Goal: Task Accomplishment & Management: Complete application form

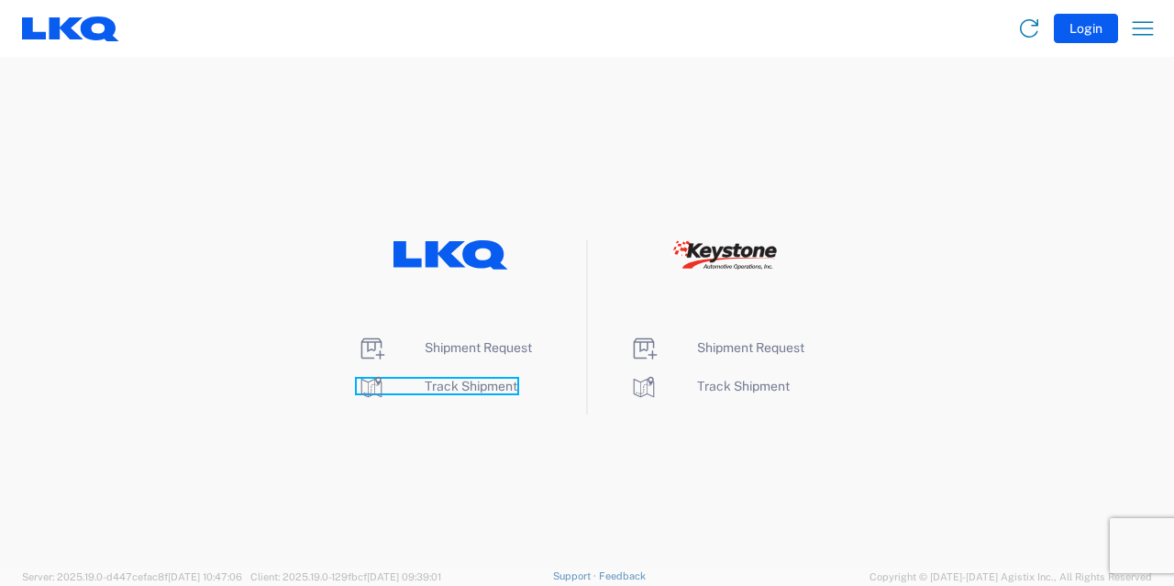
click at [464, 379] on span "Track Shipment" at bounding box center [471, 386] width 93 height 15
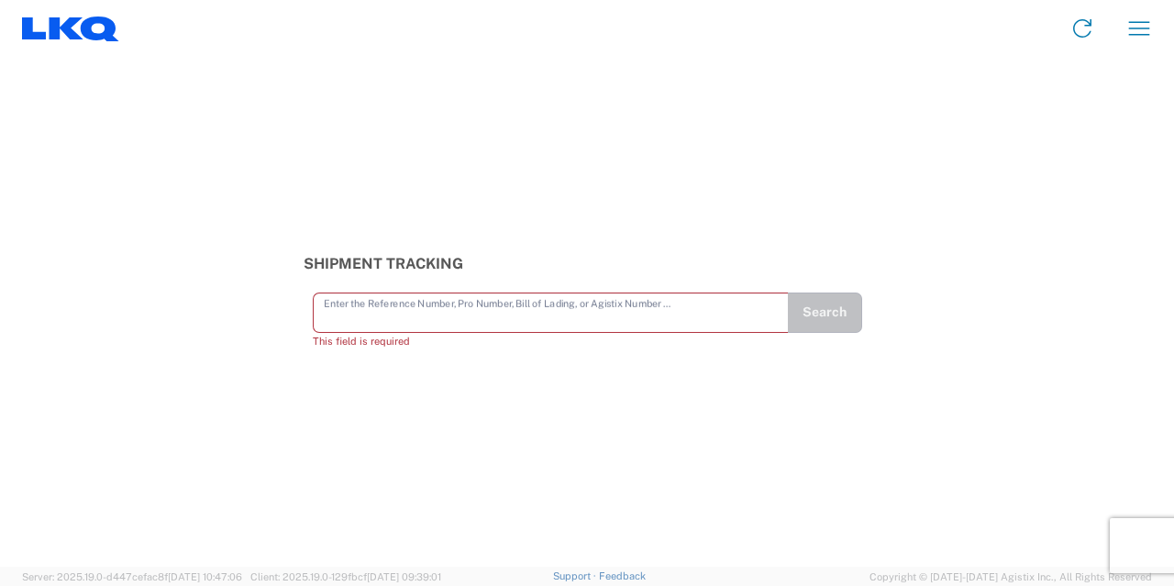
click at [590, 324] on input "text" at bounding box center [551, 311] width 454 height 32
paste input "56746417"
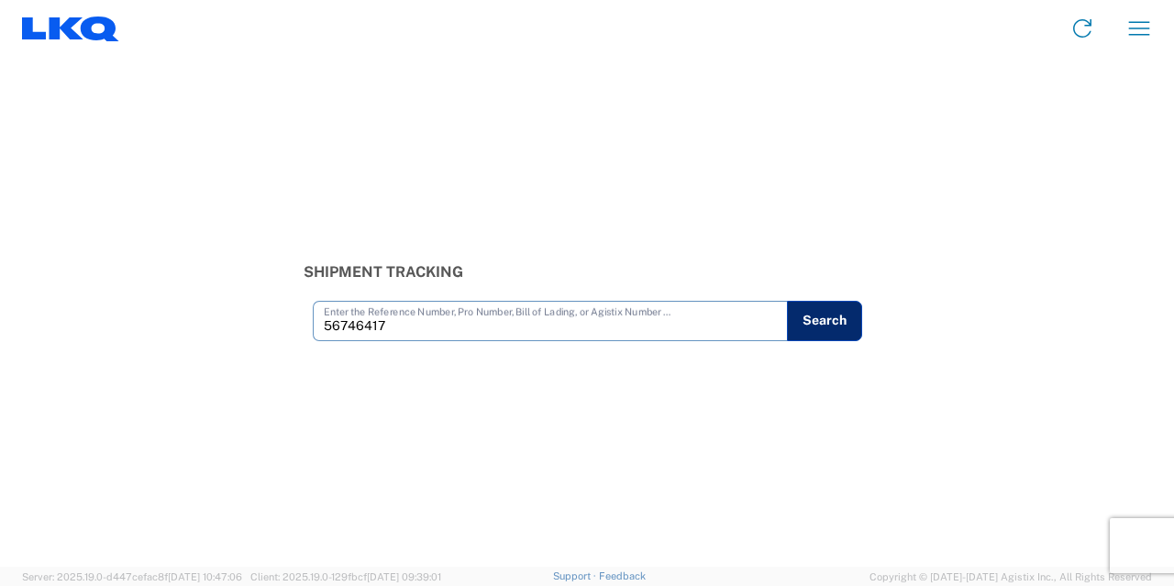
type input "56746417"
click at [845, 327] on button "Search" at bounding box center [824, 321] width 75 height 40
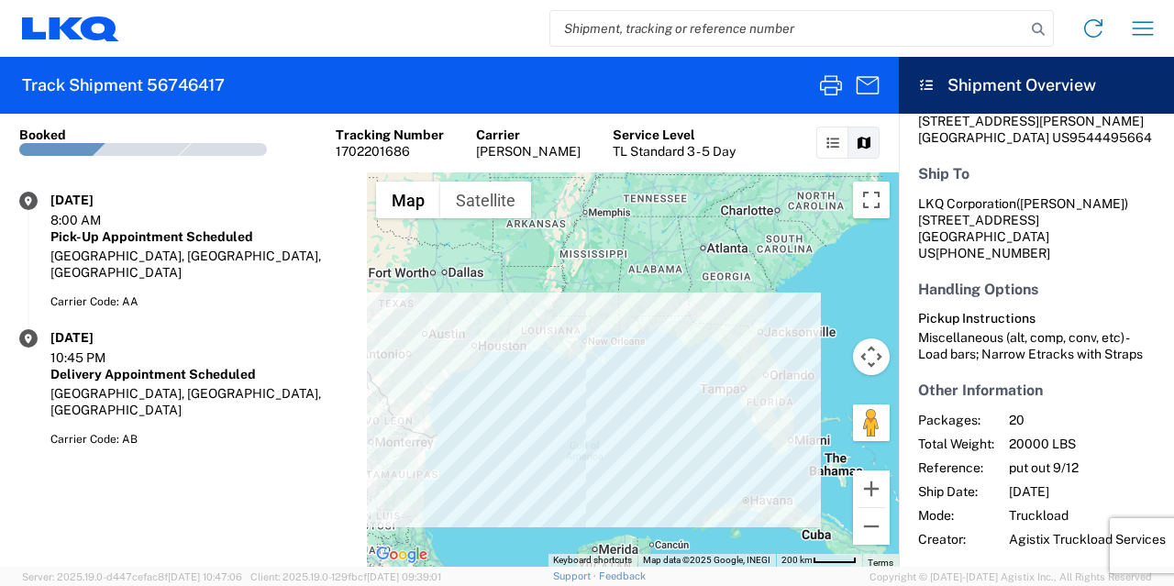
scroll to position [309, 0]
click at [337, 467] on agx-shipment-transit-statuses-widget "[DATE] 8:00 AM Pick-Up Appointment Scheduled [GEOGRAPHIC_DATA], [GEOGRAPHIC_DAT…" at bounding box center [183, 369] width 367 height 394
click at [1147, 34] on icon "button" at bounding box center [1142, 28] width 29 height 29
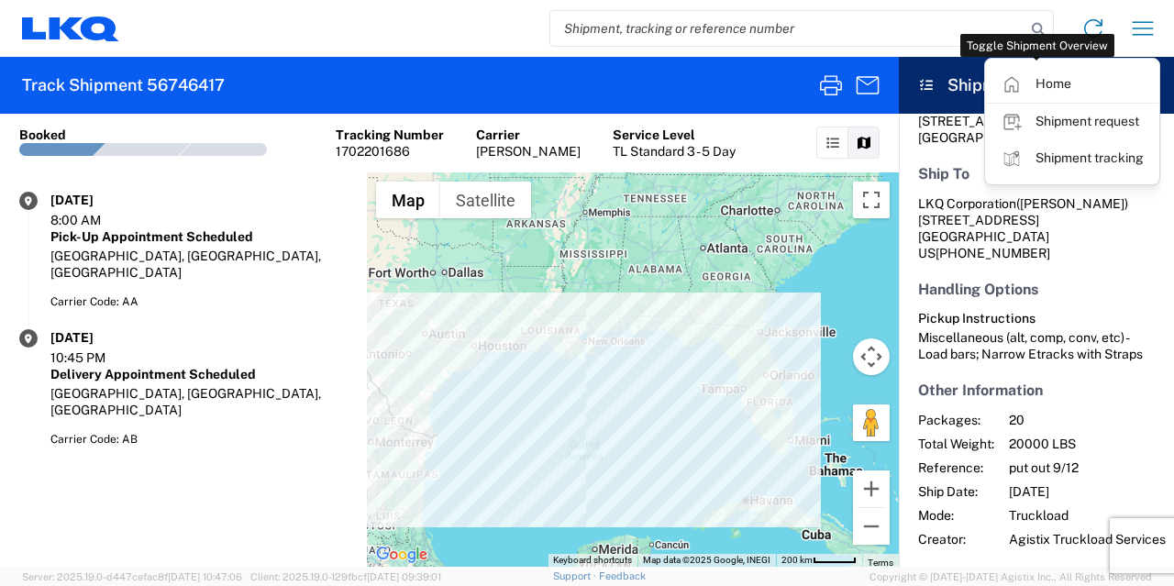
click at [930, 82] on icon at bounding box center [926, 85] width 17 height 13
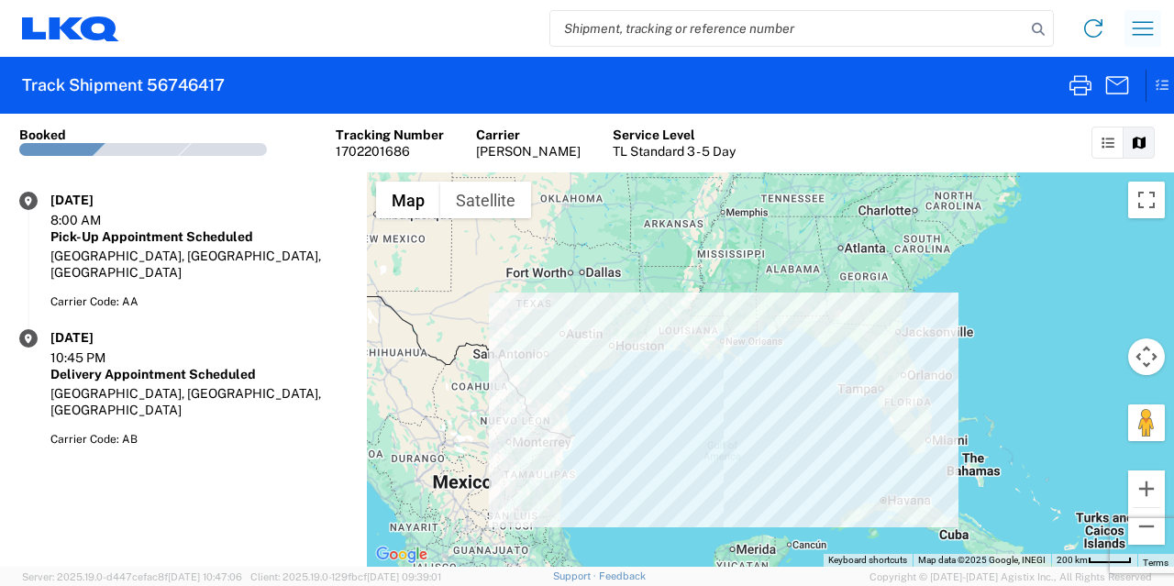
click at [1146, 34] on icon "button" at bounding box center [1142, 28] width 29 height 29
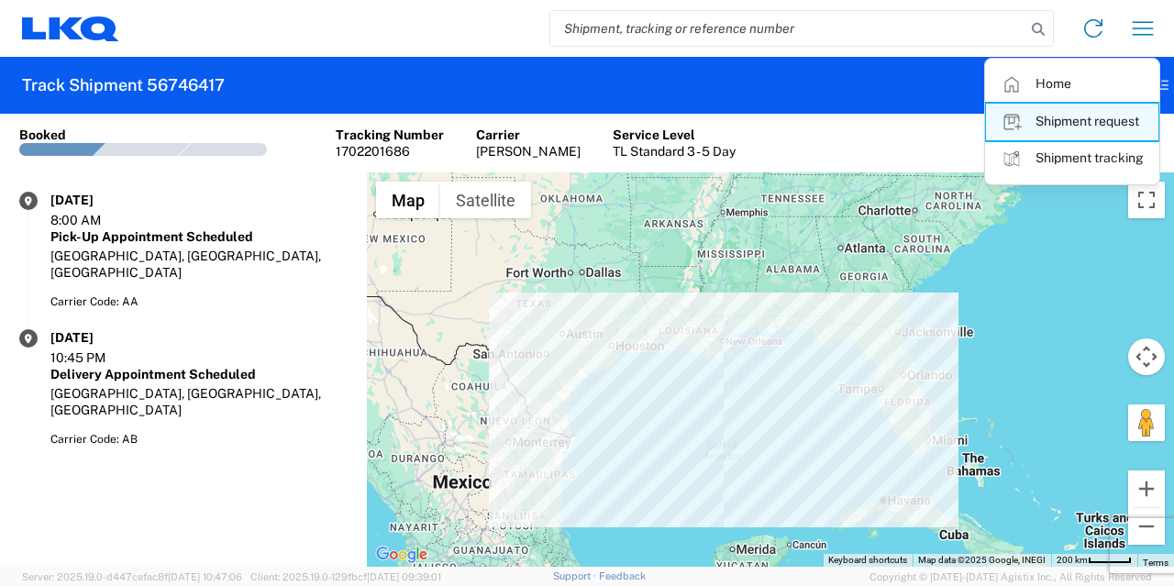
click at [1093, 114] on link "Shipment request" at bounding box center [1072, 122] width 172 height 37
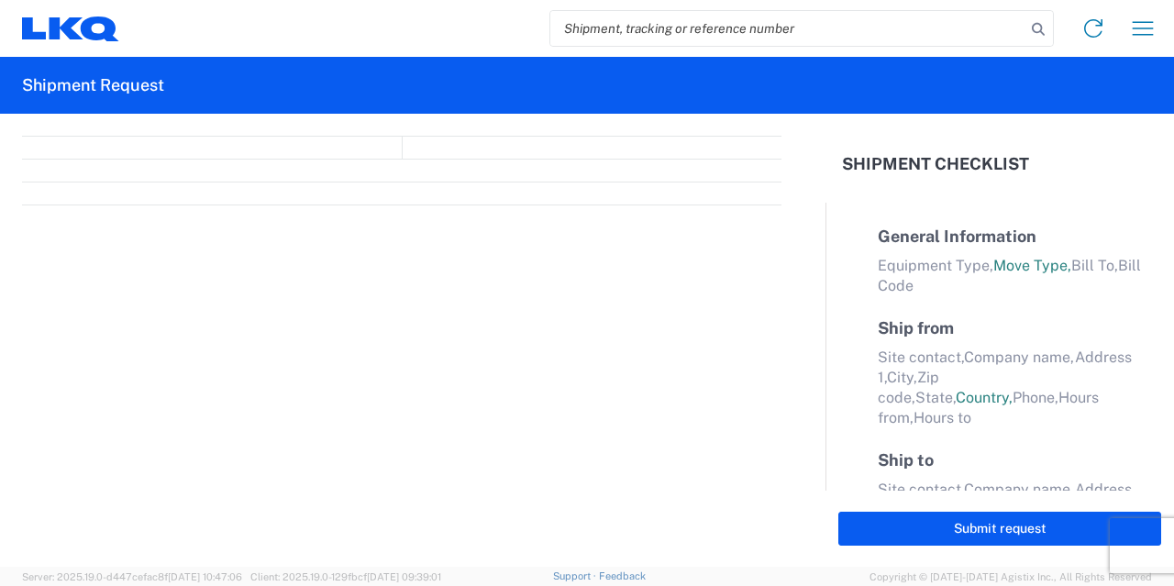
select select "FULL"
select select "LBS"
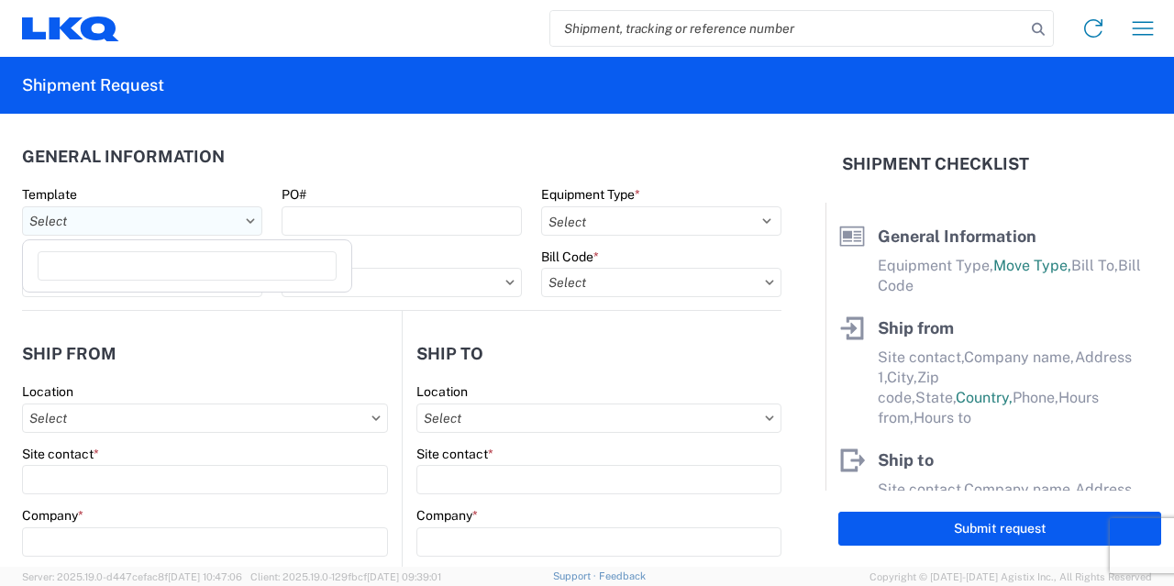
click at [183, 225] on input "text" at bounding box center [142, 220] width 240 height 29
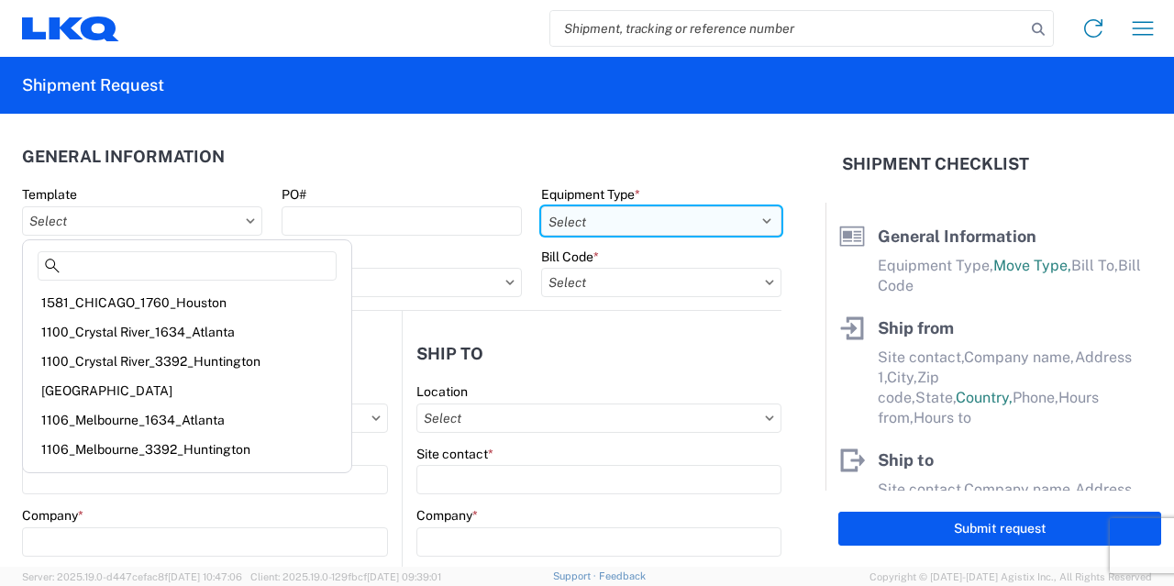
click at [582, 208] on select "Select 53’ Dry Van Flatbed Dropdeck (van) Lowboy (flatbed) Rail" at bounding box center [661, 220] width 240 height 29
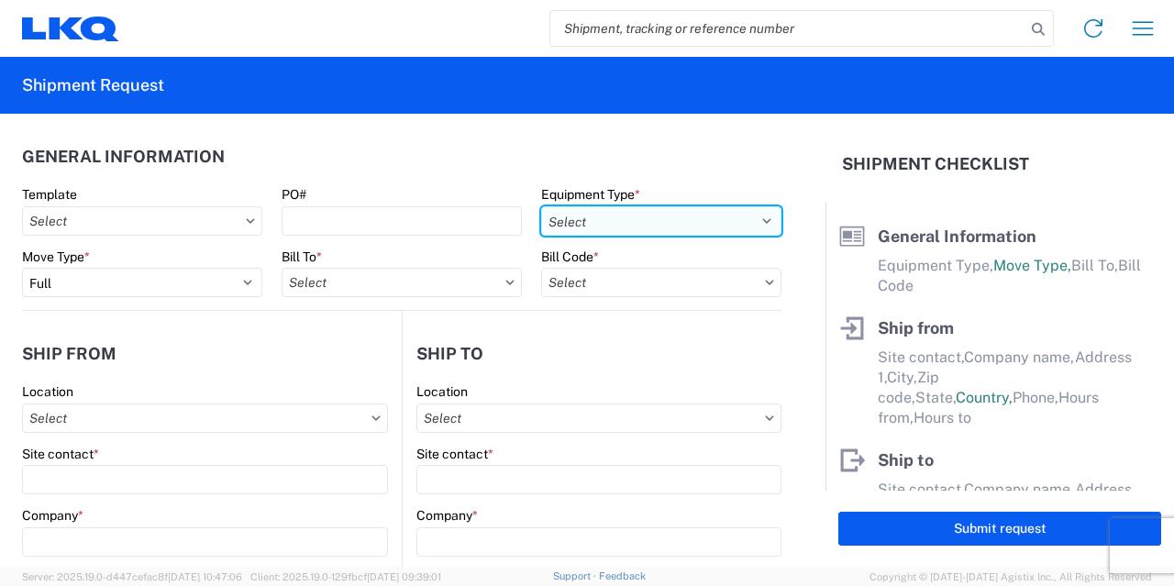
select select "STDV"
click at [541, 206] on select "Select 53’ Dry Van Flatbed Dropdeck (van) Lowboy (flatbed) Rail" at bounding box center [661, 220] width 240 height 29
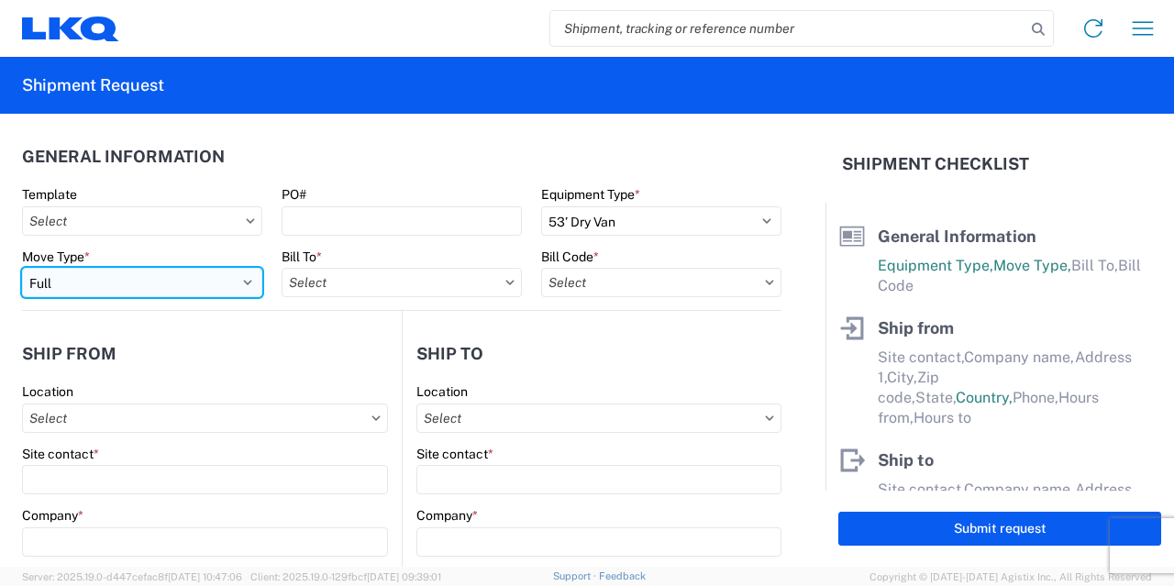
click at [175, 269] on select "Select Full Partial TL" at bounding box center [142, 282] width 240 height 29
click at [22, 268] on select "Select Full Partial TL" at bounding box center [142, 282] width 240 height 29
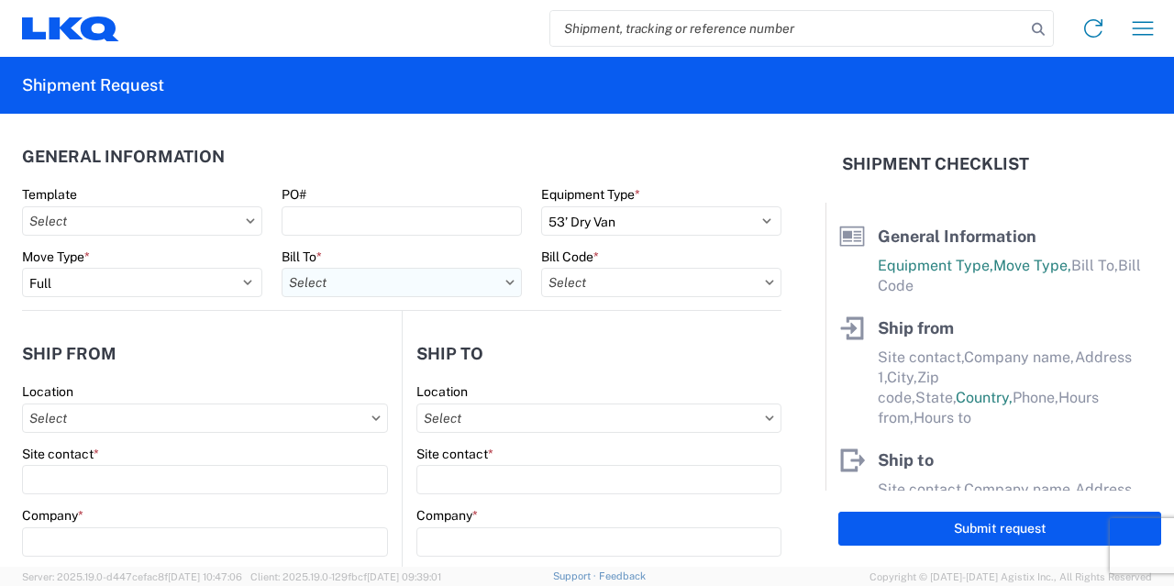
click at [374, 278] on input "text" at bounding box center [402, 282] width 240 height 29
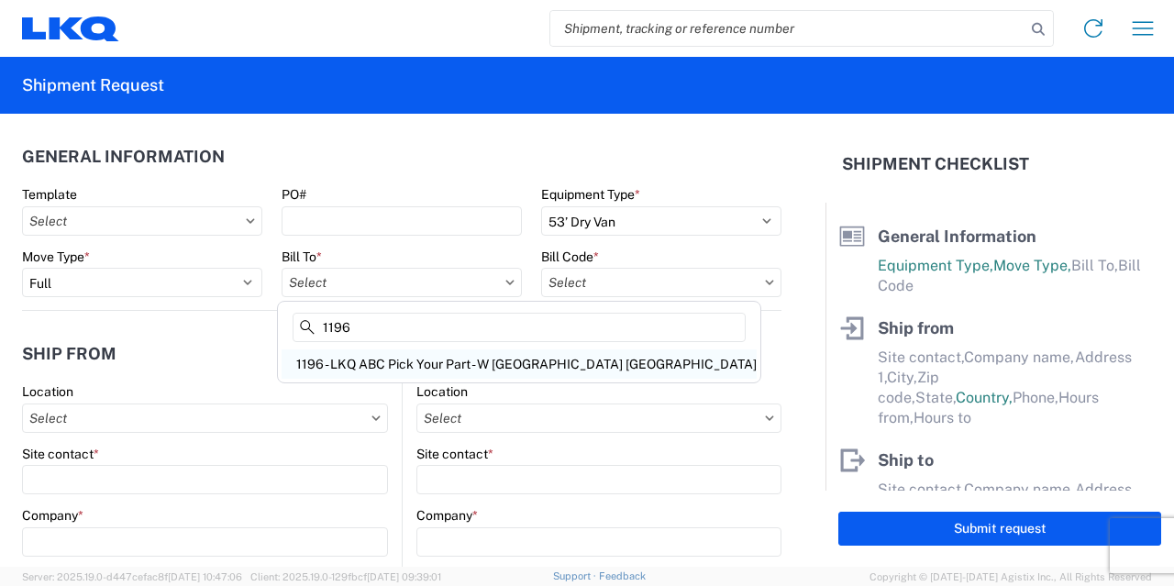
type input "1196"
click at [380, 364] on div "1196 - LKQ ABC Pick Your Part - W [GEOGRAPHIC_DATA] [GEOGRAPHIC_DATA]" at bounding box center [519, 363] width 475 height 29
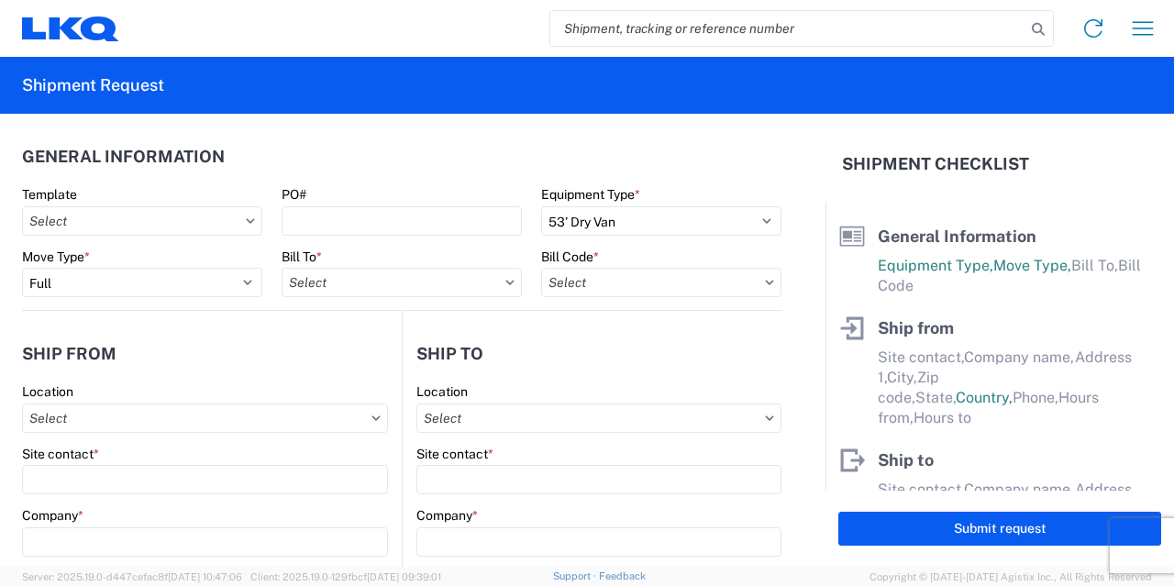
type input "1196 - LKQ ABC Pick Your Part - W [GEOGRAPHIC_DATA] [GEOGRAPHIC_DATA]"
click at [590, 285] on input "text" at bounding box center [661, 282] width 240 height 29
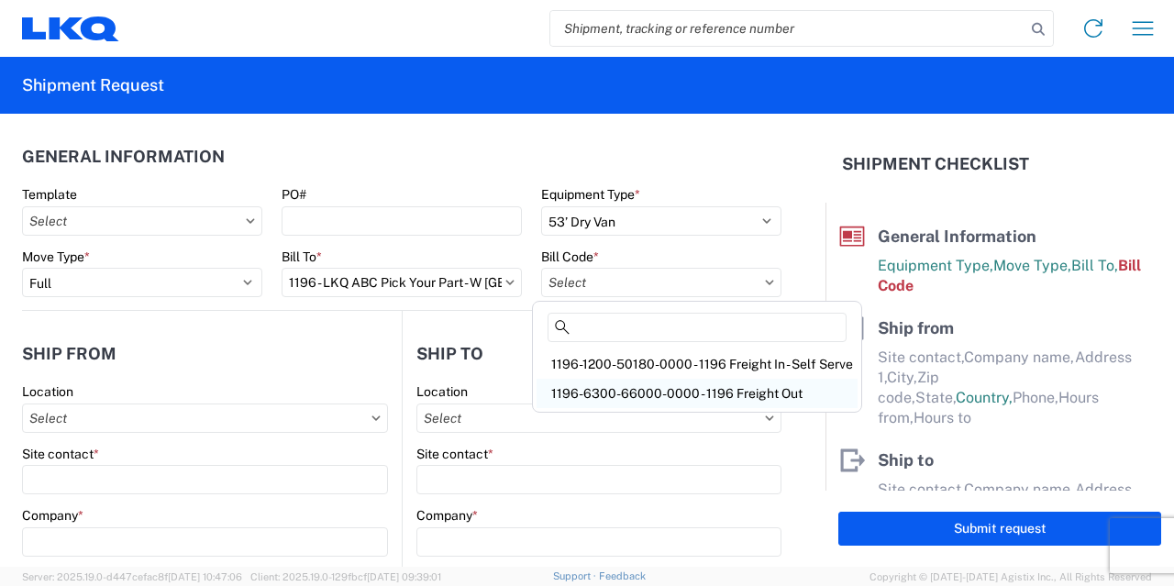
click at [640, 389] on div "1196-6300-66000-0000 - 1196 Freight Out" at bounding box center [697, 393] width 321 height 29
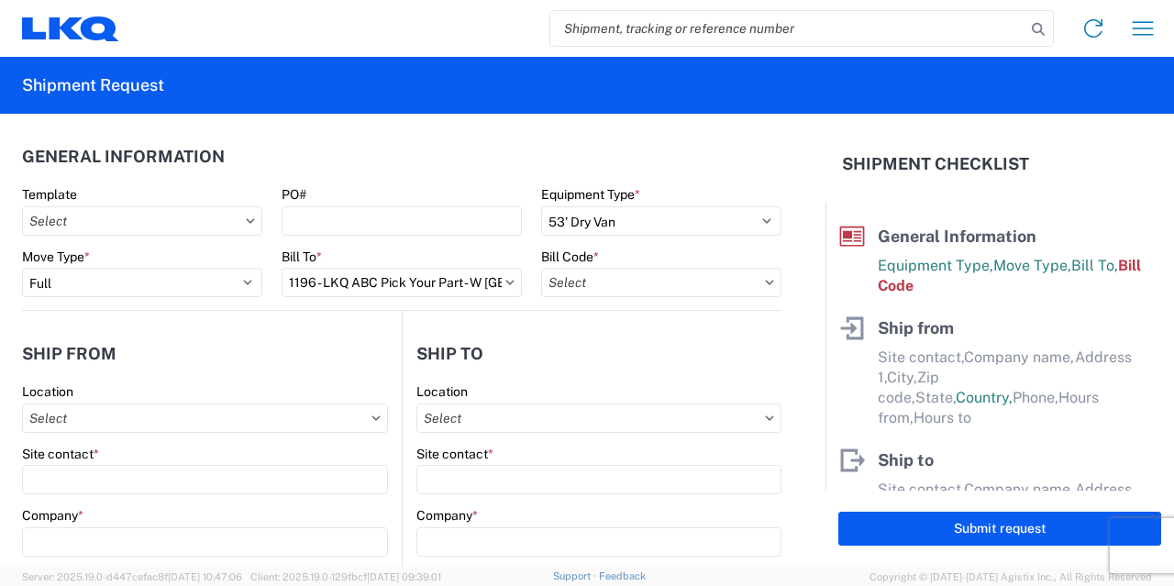
type input "1196-6300-66000-0000 - 1196 Freight Out"
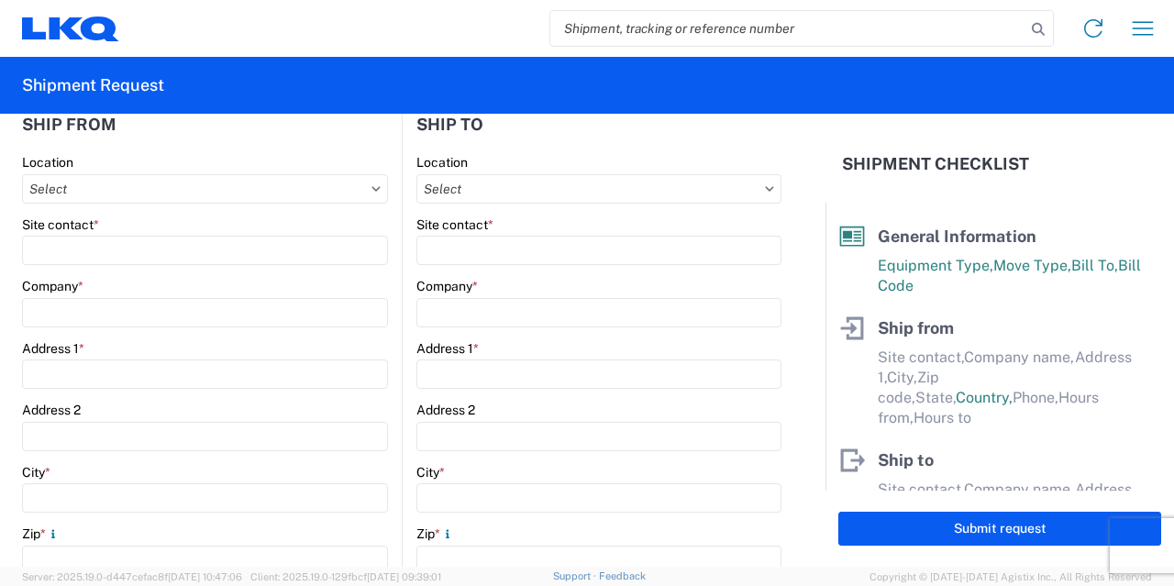
scroll to position [215, 0]
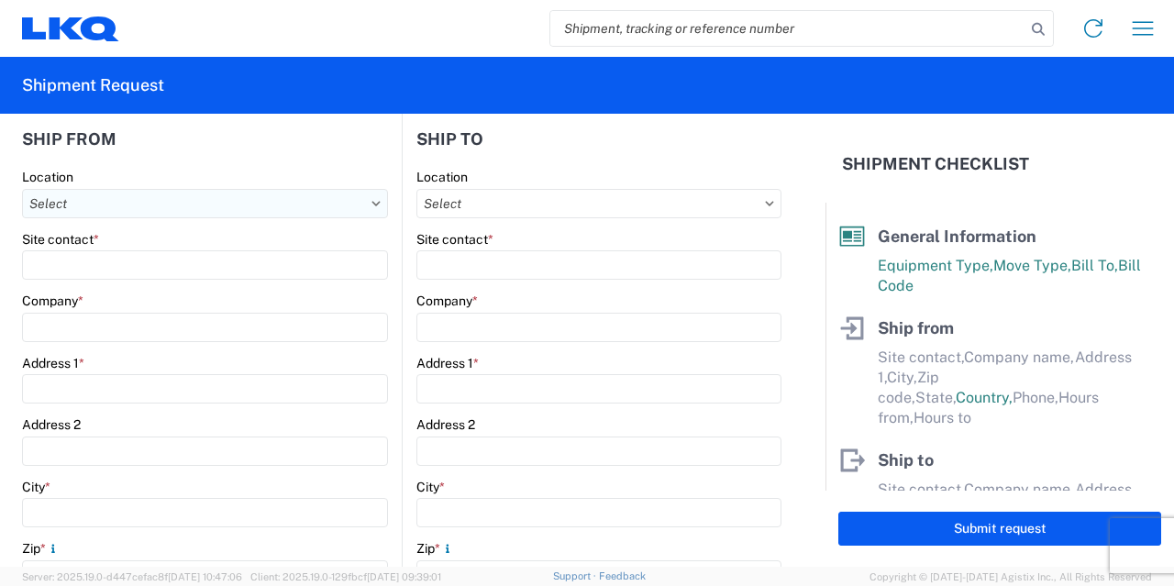
click at [305, 202] on input "text" at bounding box center [205, 203] width 366 height 29
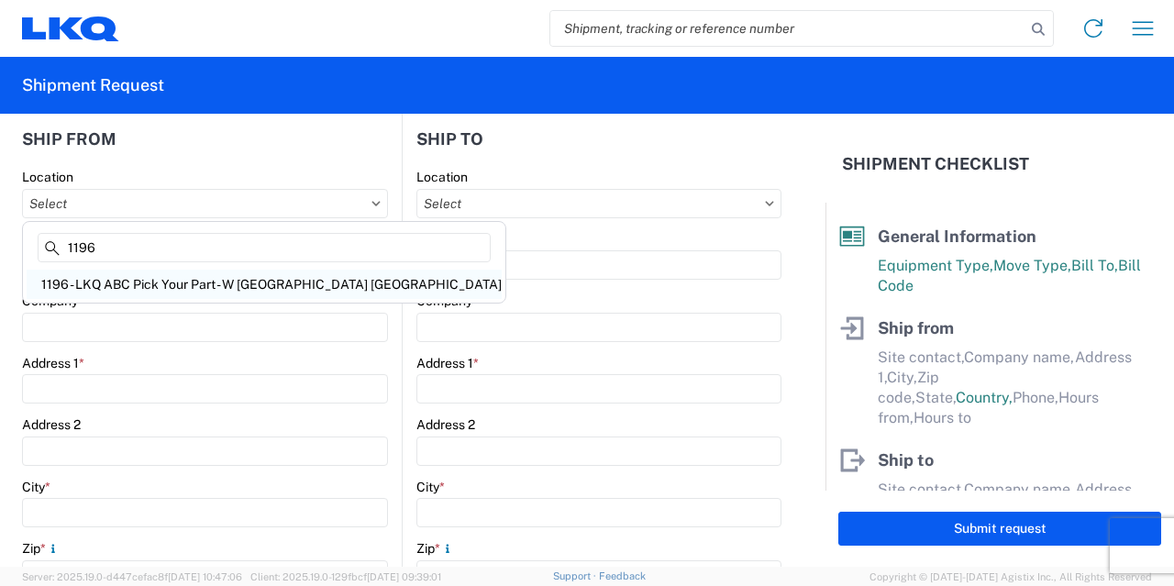
type input "1196"
click at [165, 283] on div "1196 - LKQ ABC Pick Your Part - W [GEOGRAPHIC_DATA] [GEOGRAPHIC_DATA]" at bounding box center [264, 284] width 475 height 29
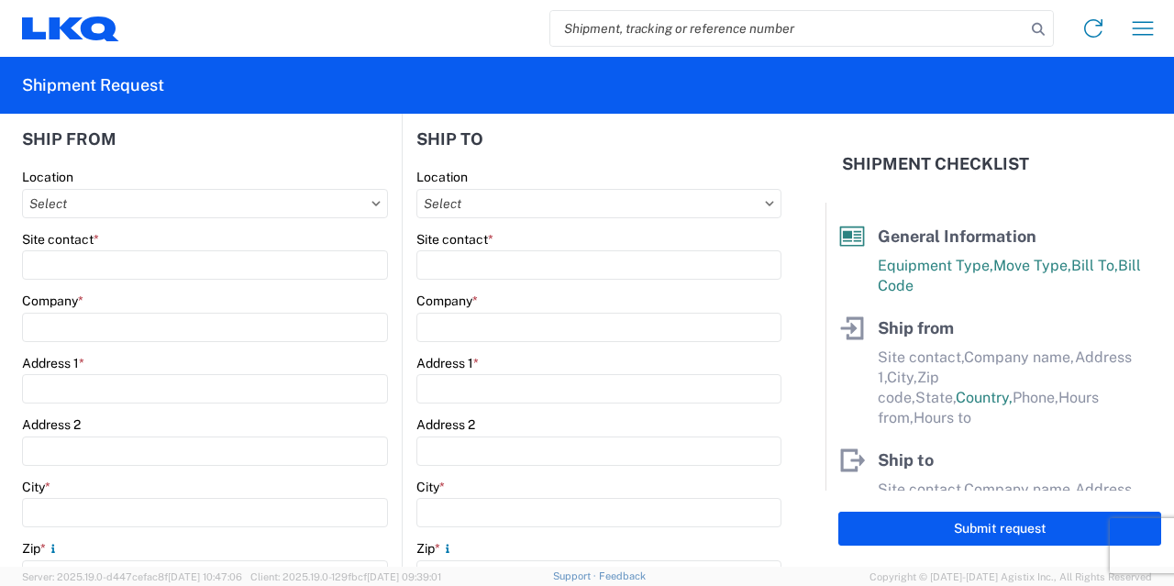
type input "1196 - LKQ ABC Pick Your Part - W [GEOGRAPHIC_DATA] [GEOGRAPHIC_DATA]"
type input "LKQ Corporation"
type input "[STREET_ADDRESS][PERSON_NAME]"
type input "[GEOGRAPHIC_DATA]"
type input "33411"
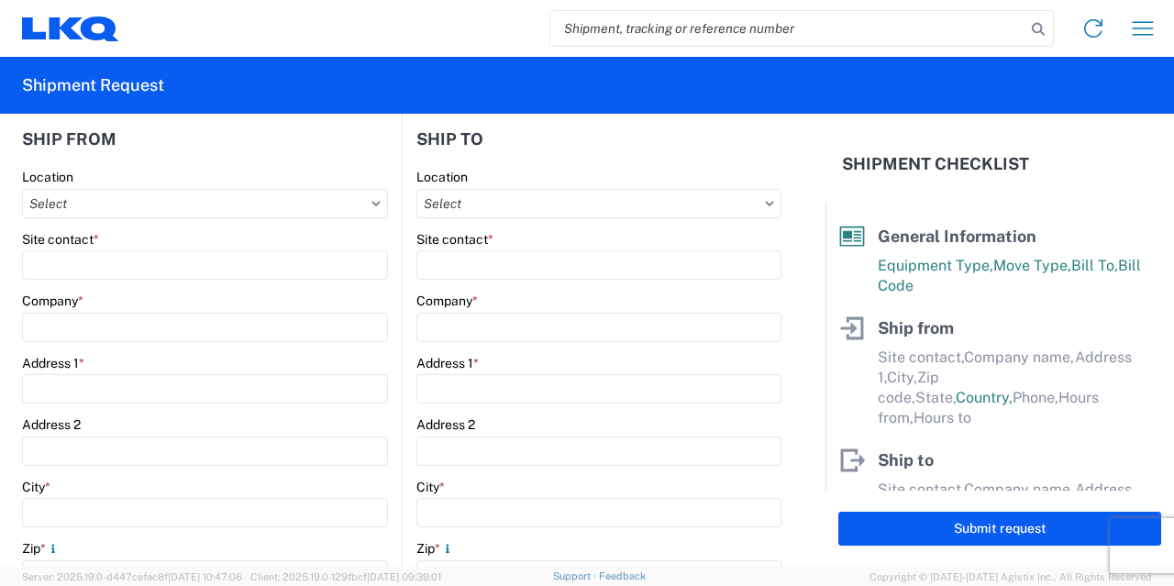
select select "FL"
select select "US"
type input "[PHONE_NUMBER]"
type input "07:00"
type input "17:00"
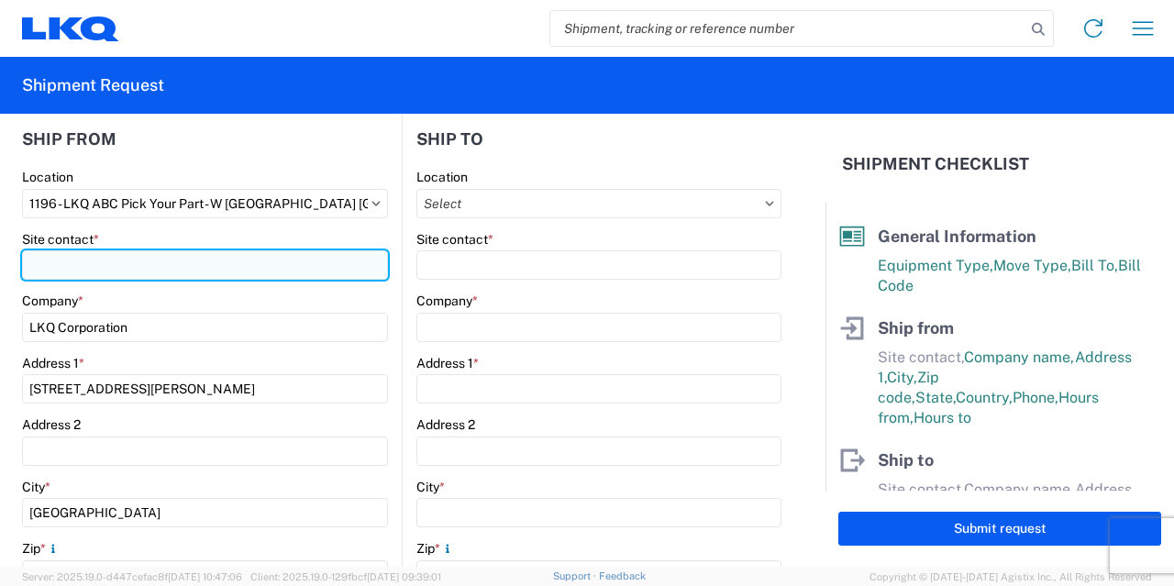
click at [180, 269] on input "Site contact *" at bounding box center [205, 264] width 366 height 29
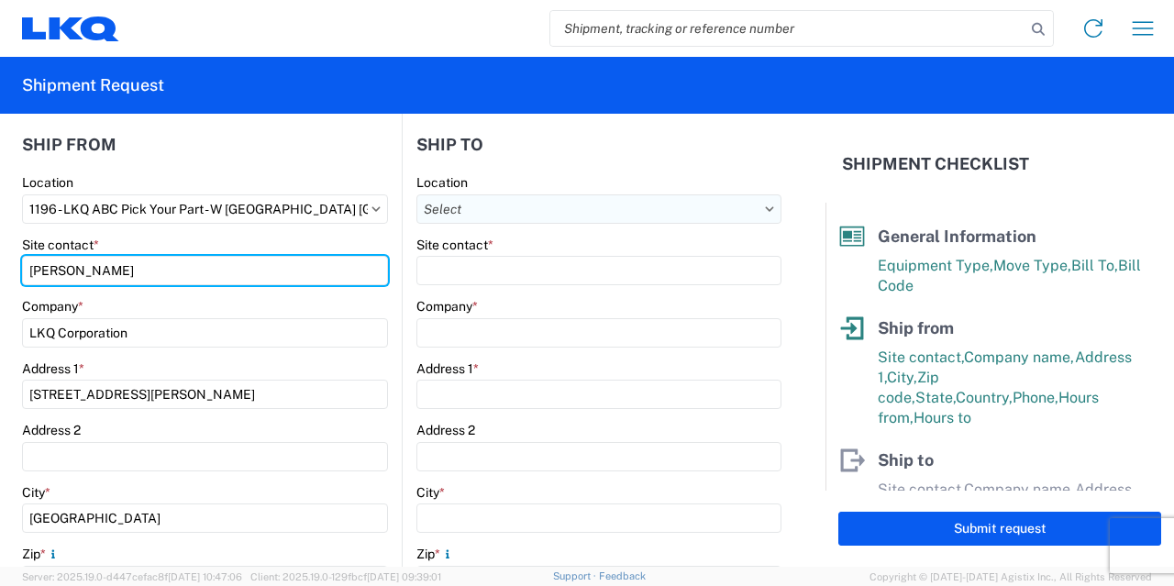
type input "[PERSON_NAME]"
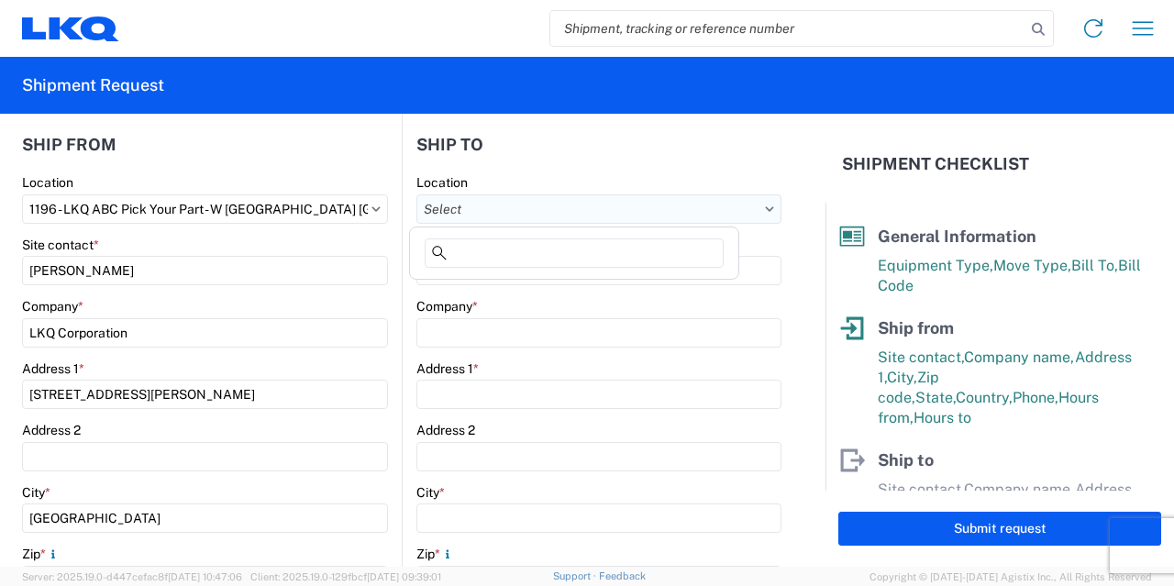
click at [671, 215] on input "text" at bounding box center [598, 208] width 365 height 29
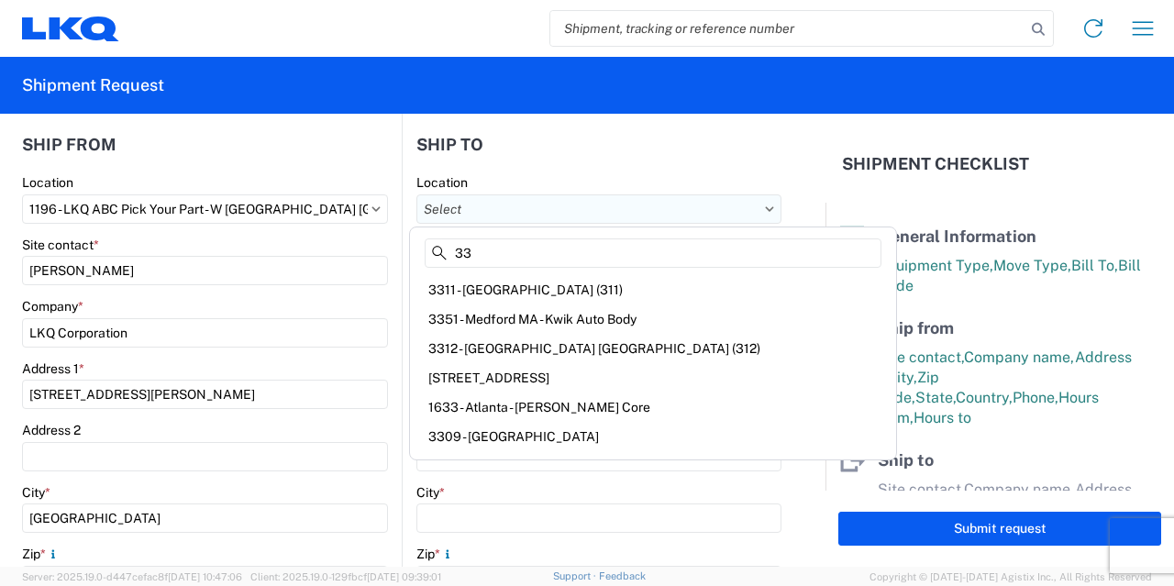
type input "3"
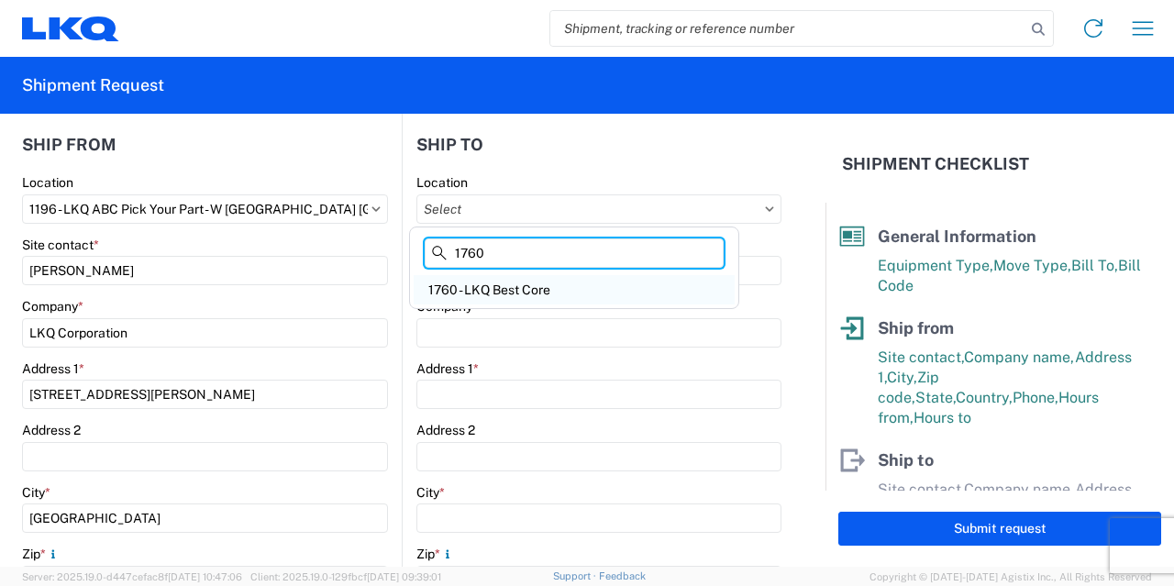
type input "1760"
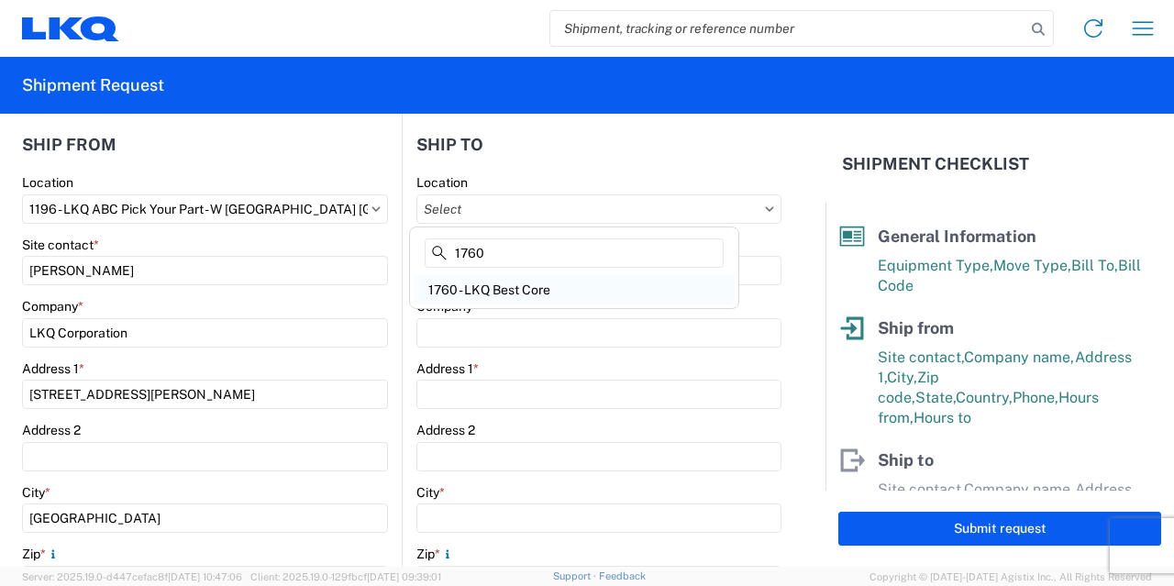
click at [558, 283] on div "1760 - LKQ Best Core" at bounding box center [574, 289] width 321 height 29
type input "1760 - LKQ Best Core"
type input "LKQ Corporation"
type input "[STREET_ADDRESS]"
type input "[GEOGRAPHIC_DATA]"
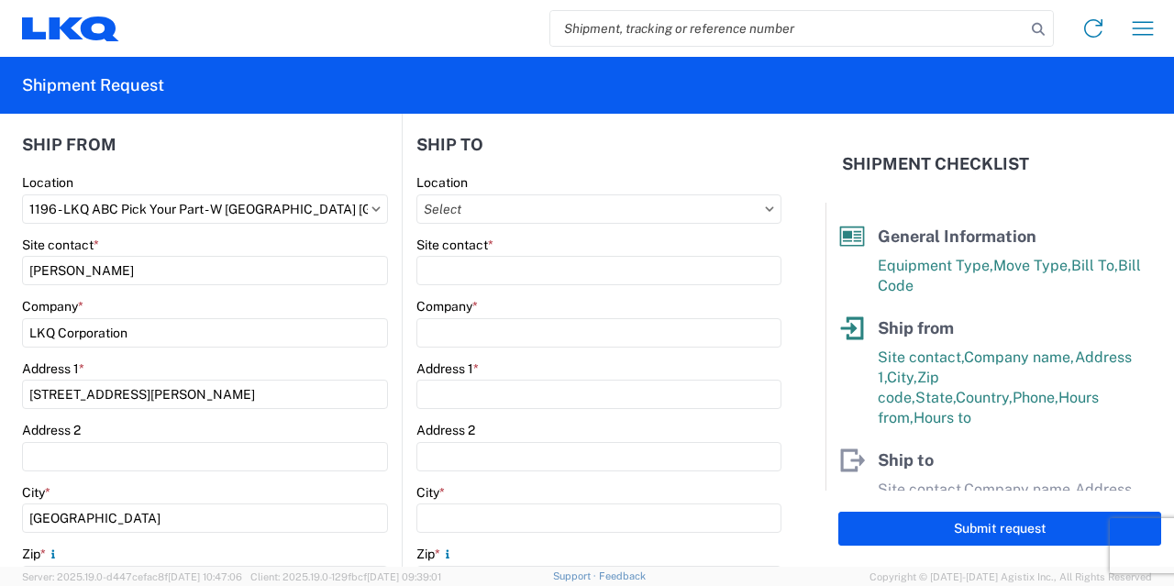
type input "77038"
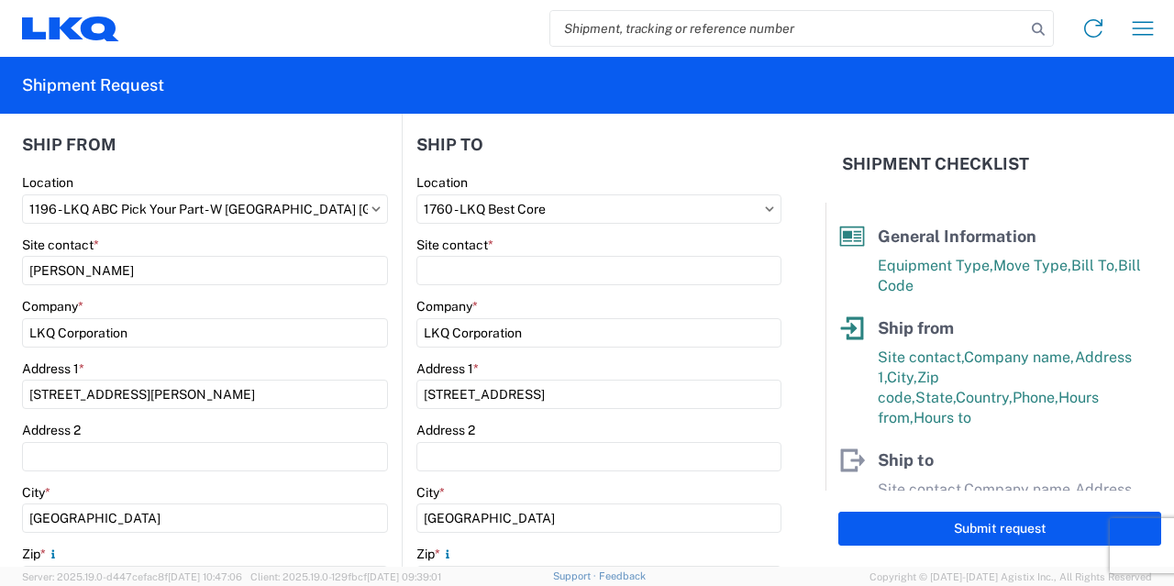
select select "US"
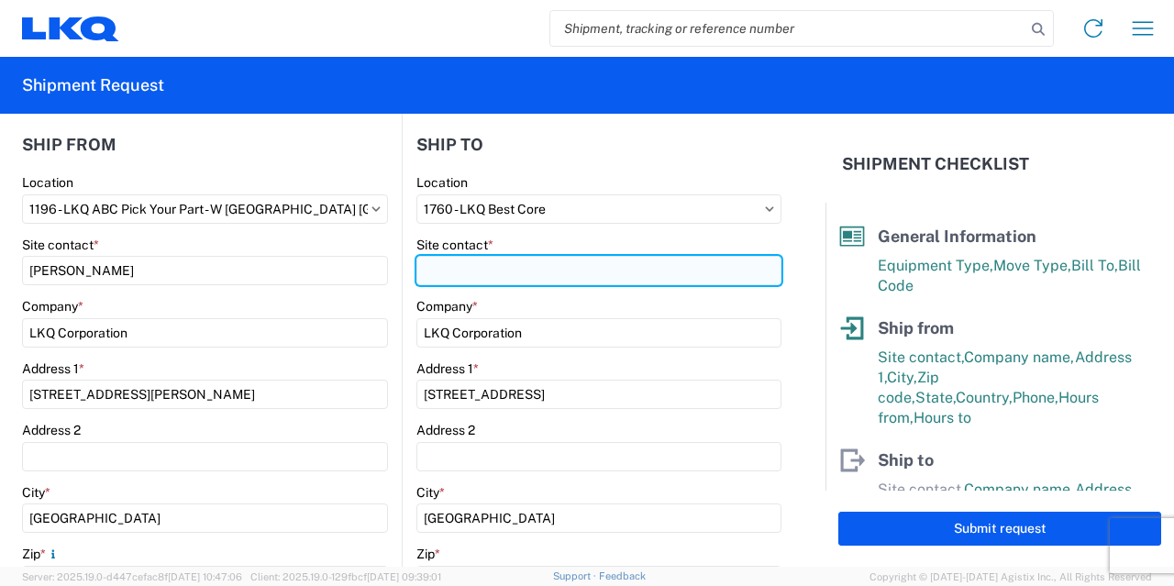
click at [517, 282] on input "Site contact *" at bounding box center [598, 270] width 365 height 29
type input "[PERSON_NAME]"
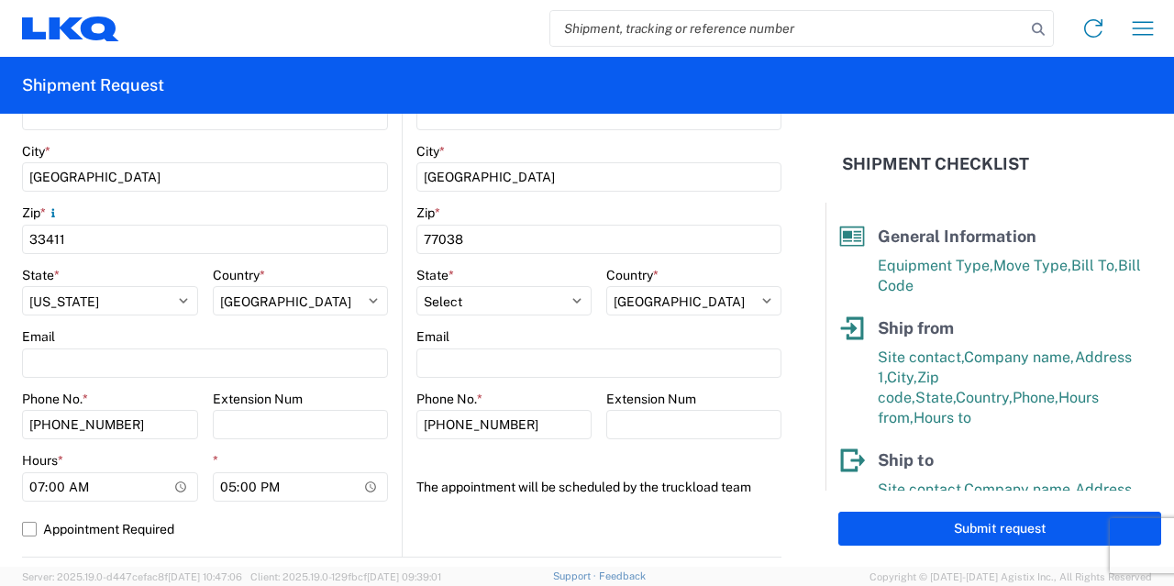
scroll to position [576, 0]
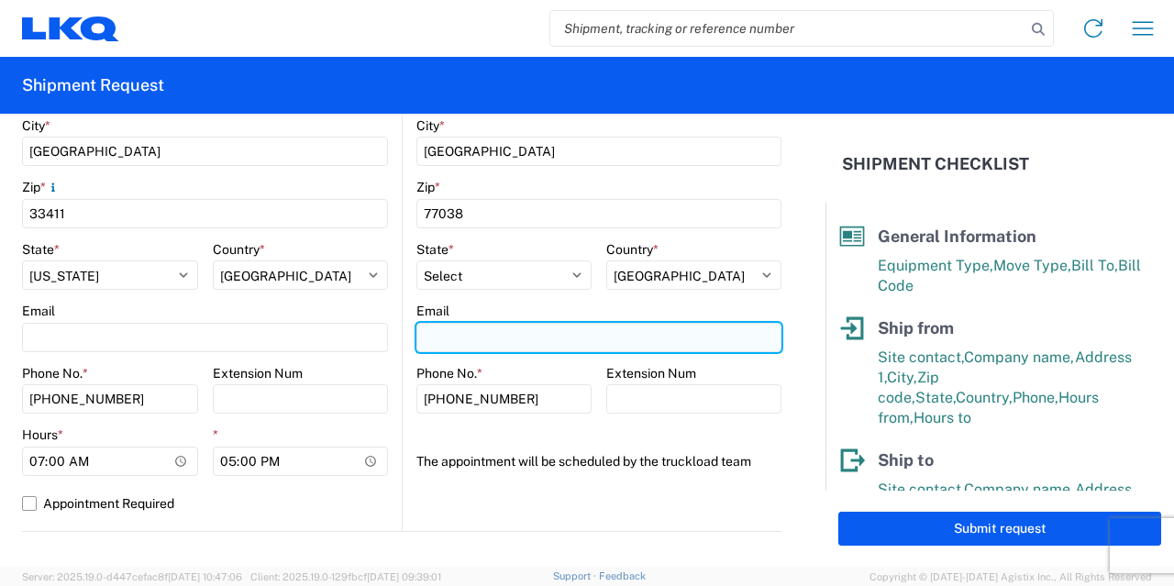
click at [532, 337] on input "Email" at bounding box center [598, 337] width 365 height 29
type input "[EMAIL_ADDRESS][DOMAIN_NAME]"
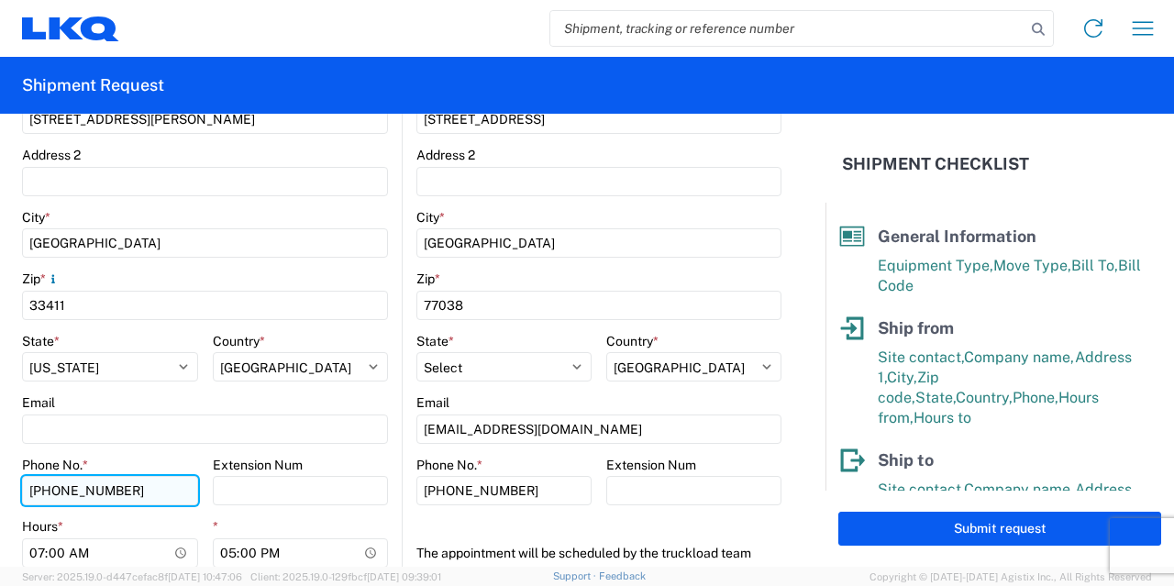
click at [150, 494] on input "[PHONE_NUMBER]" at bounding box center [110, 490] width 176 height 29
type input "5"
type input "9544495664"
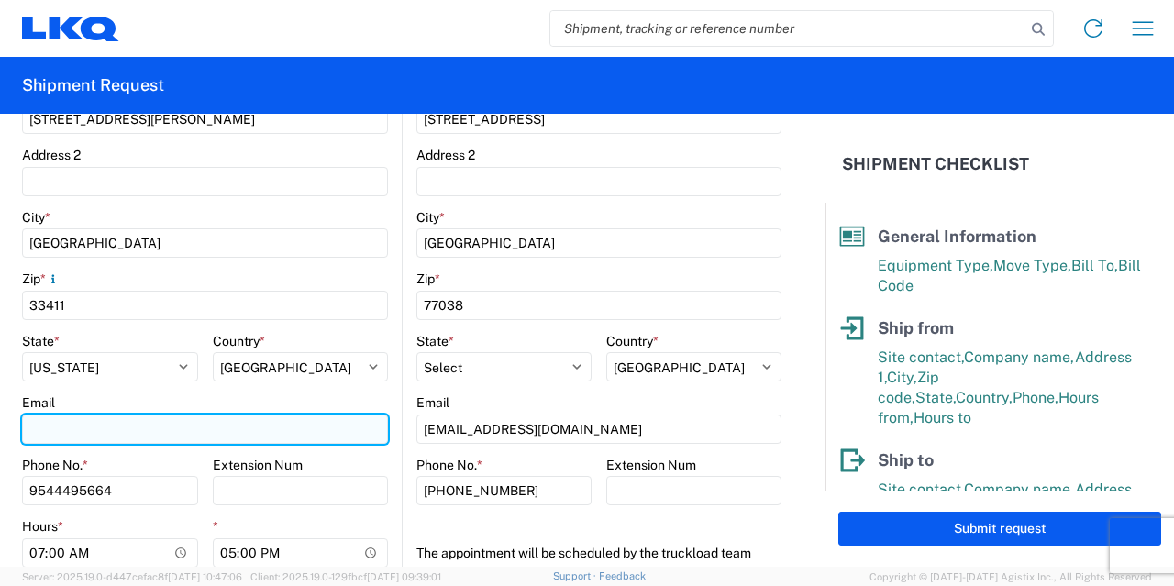
click at [169, 435] on input "Email" at bounding box center [205, 429] width 366 height 29
type input "[EMAIL_ADDRESS][DOMAIN_NAME]"
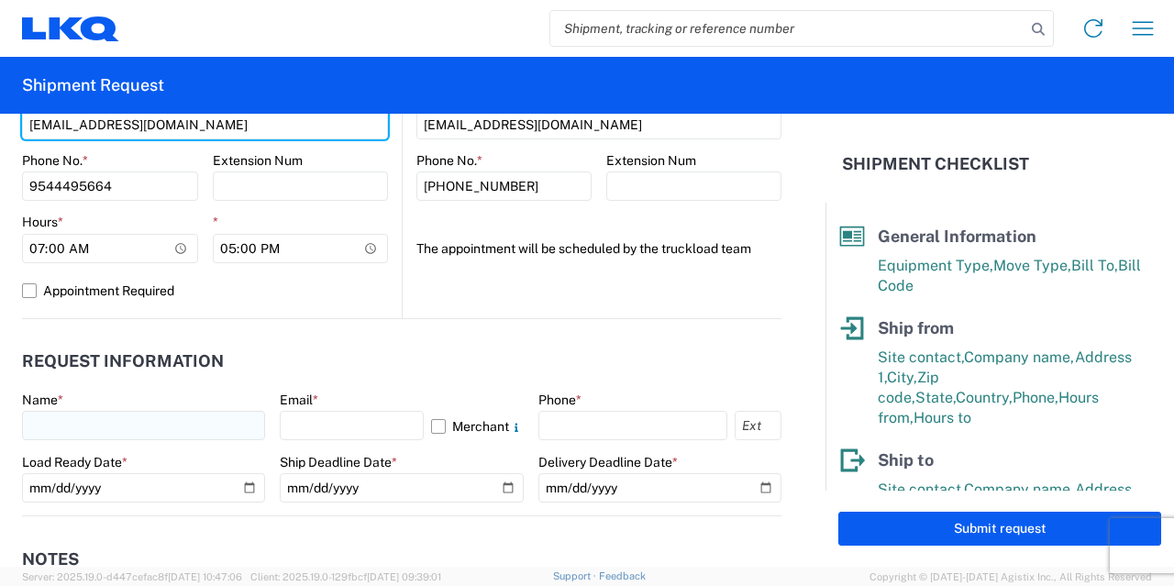
scroll to position [760, 0]
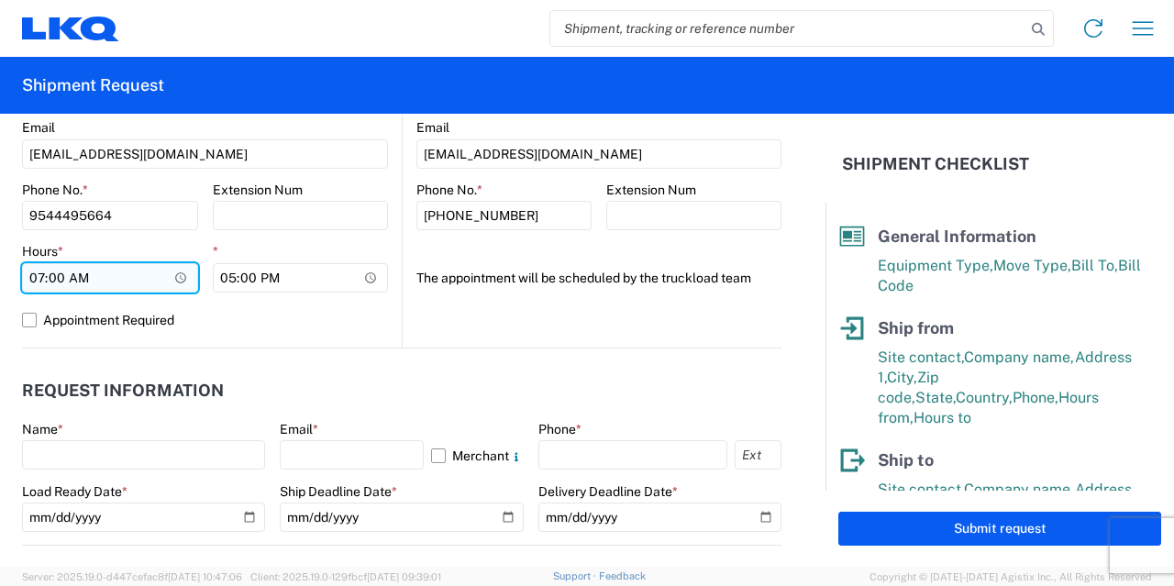
click at [120, 284] on input "07:00" at bounding box center [110, 277] width 176 height 29
click at [182, 276] on input "07:00" at bounding box center [110, 277] width 176 height 29
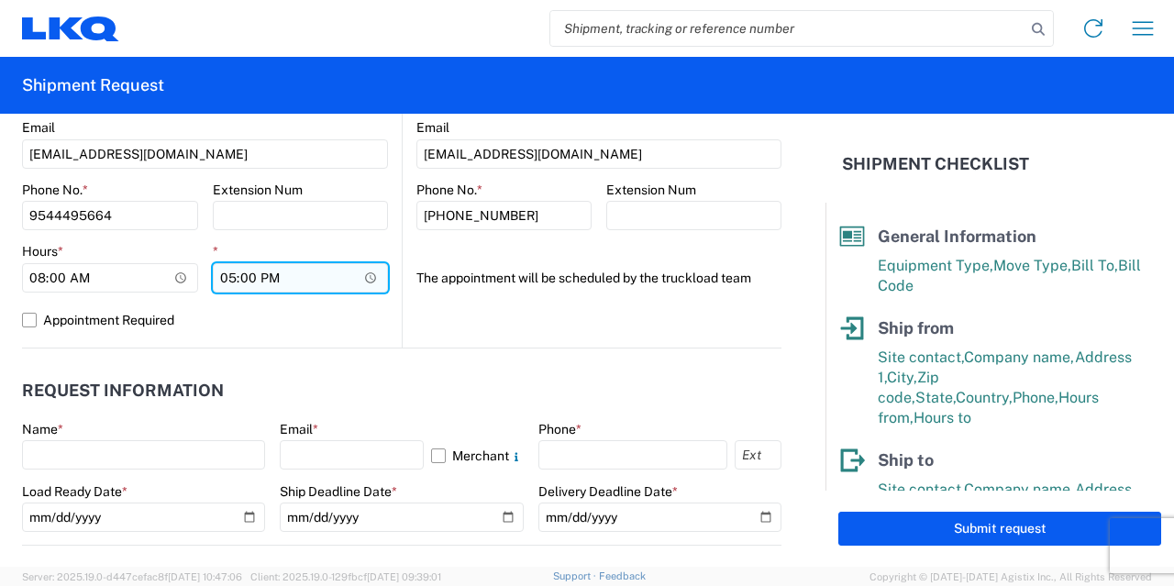
type input "08:00"
click at [222, 277] on input "17:00" at bounding box center [301, 277] width 176 height 29
click at [223, 280] on input "17:00" at bounding box center [301, 277] width 176 height 29
click at [220, 272] on input "17:00" at bounding box center [301, 277] width 176 height 29
type input "15:00"
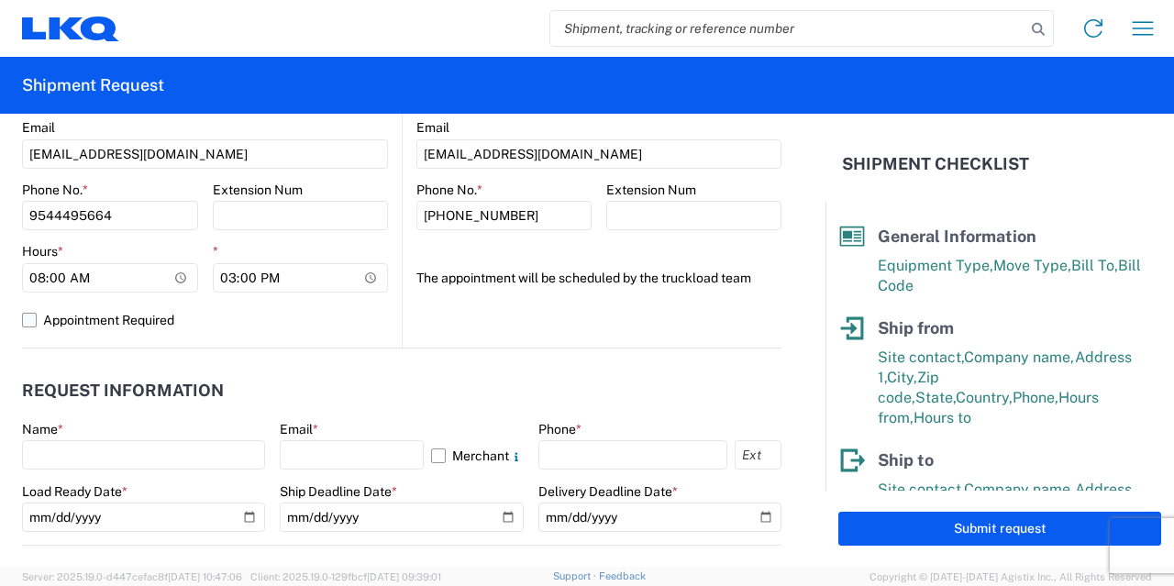
click at [338, 328] on label "Appointment Required" at bounding box center [205, 319] width 366 height 29
click at [0, 0] on input "Appointment Required" at bounding box center [0, 0] width 0 height 0
select select "FL"
select select "US"
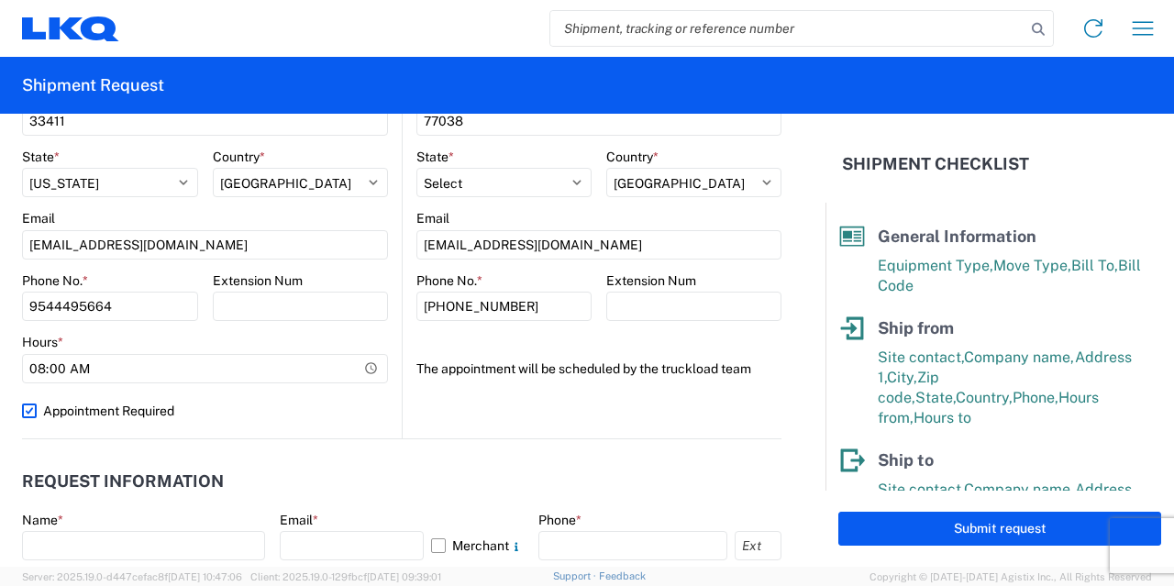
scroll to position [668, 0]
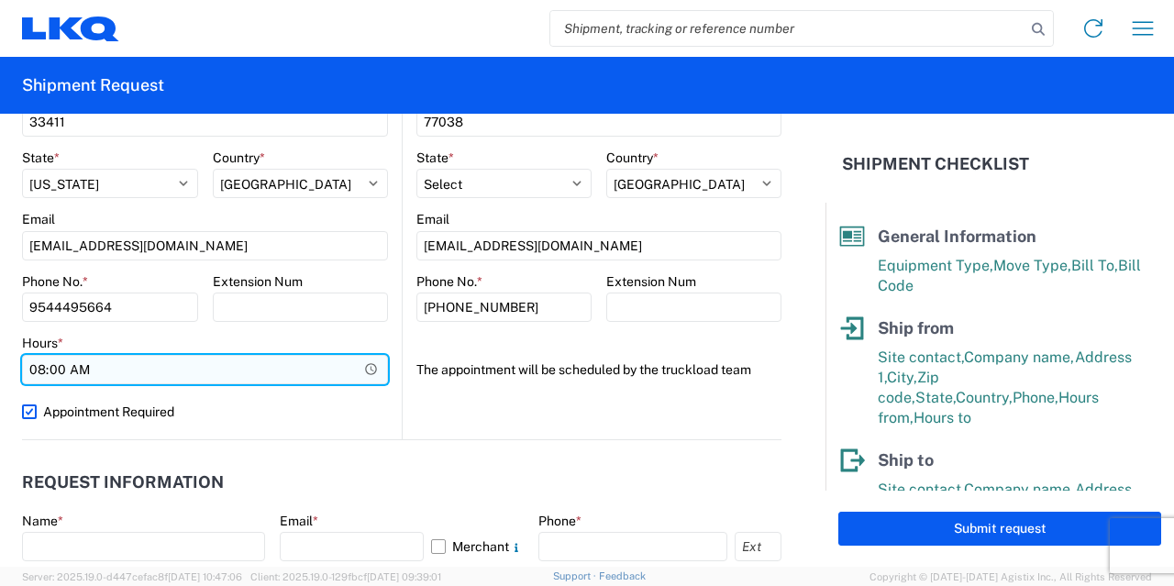
click at [266, 373] on input "08:00" at bounding box center [205, 369] width 366 height 29
click at [363, 364] on input "08:00" at bounding box center [205, 369] width 366 height 29
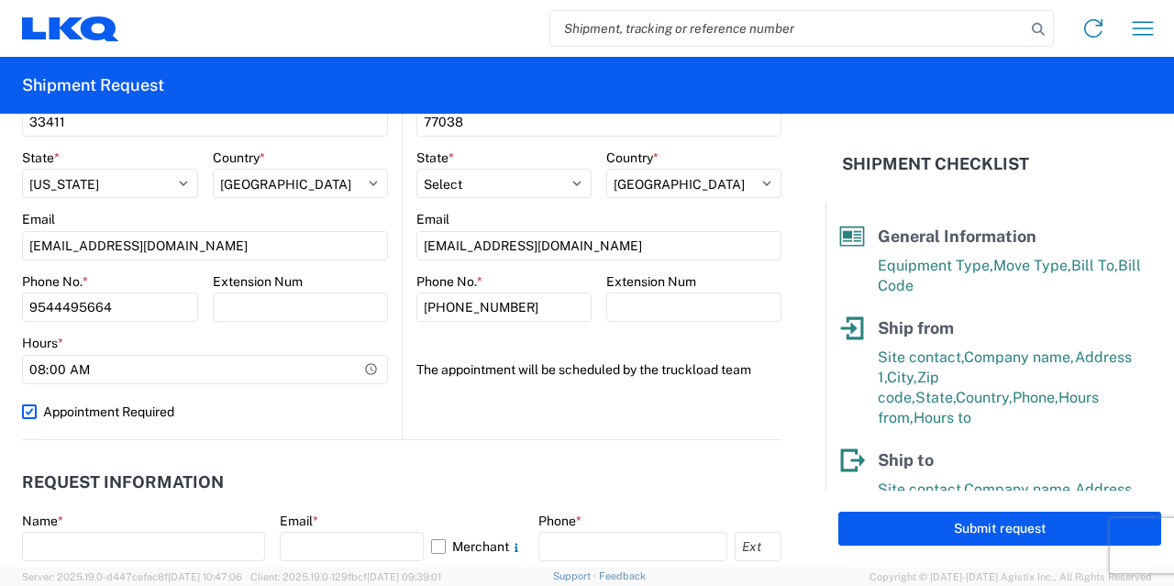
click at [293, 401] on label "Appointment Required" at bounding box center [205, 411] width 366 height 29
click at [0, 0] on input "Appointment Required" at bounding box center [0, 0] width 0 height 0
select select "US"
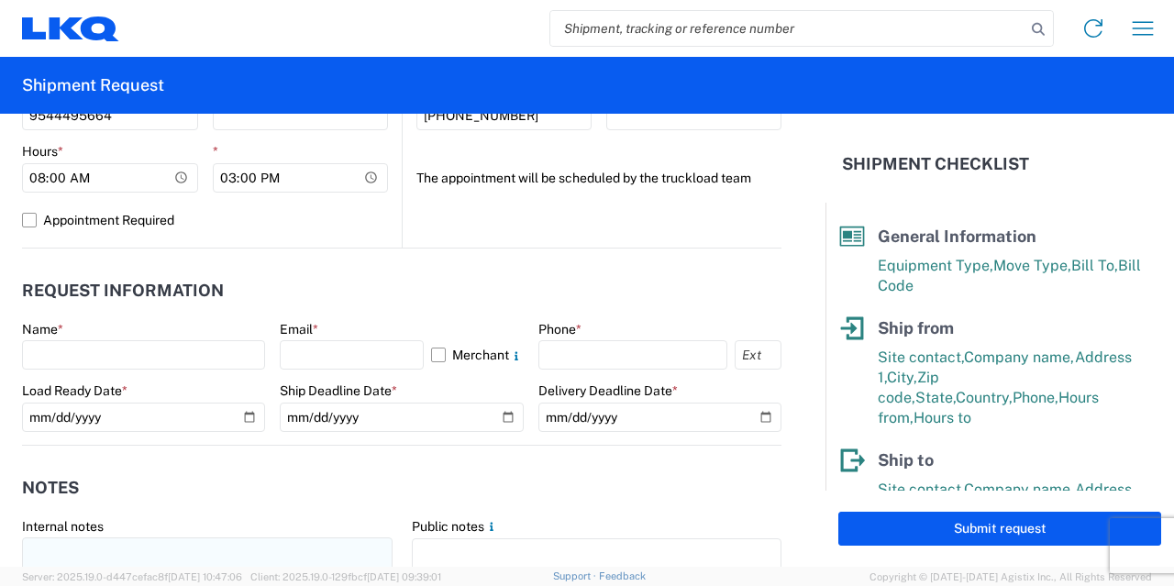
scroll to position [943, 0]
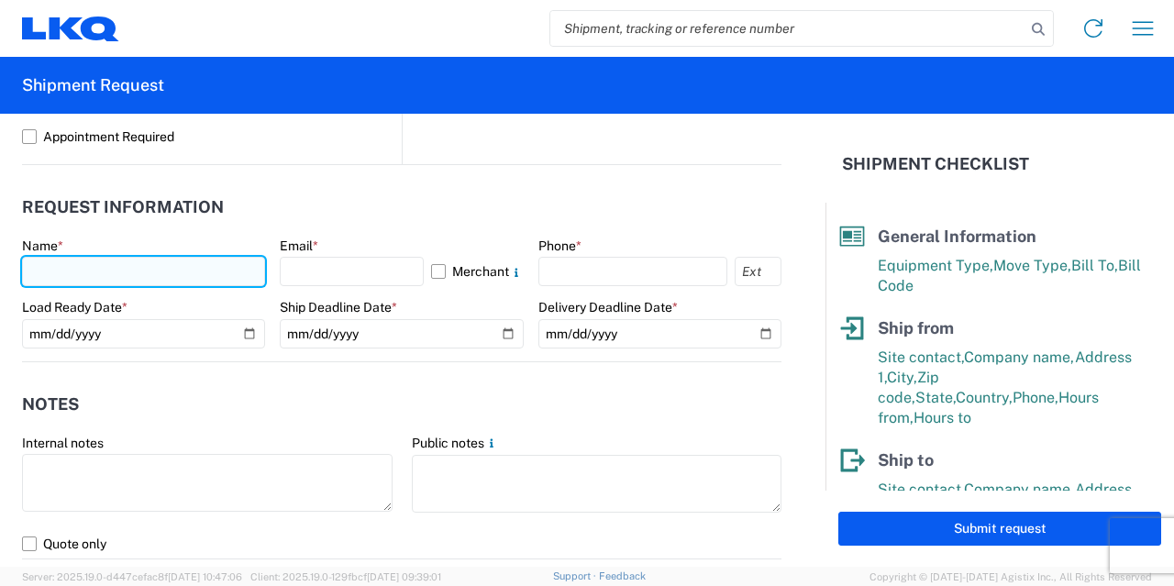
click at [196, 283] on input "text" at bounding box center [143, 271] width 243 height 29
type input "[PERSON_NAME]"
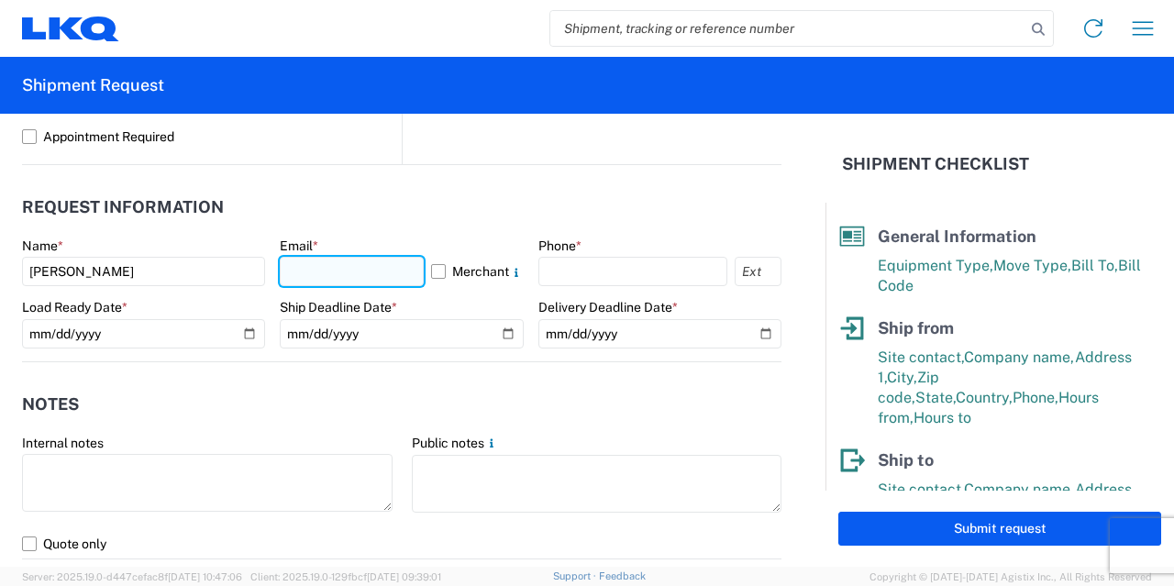
click at [341, 280] on input "text" at bounding box center [351, 271] width 143 height 29
type input "[EMAIL_ADDRESS][DOMAIN_NAME]"
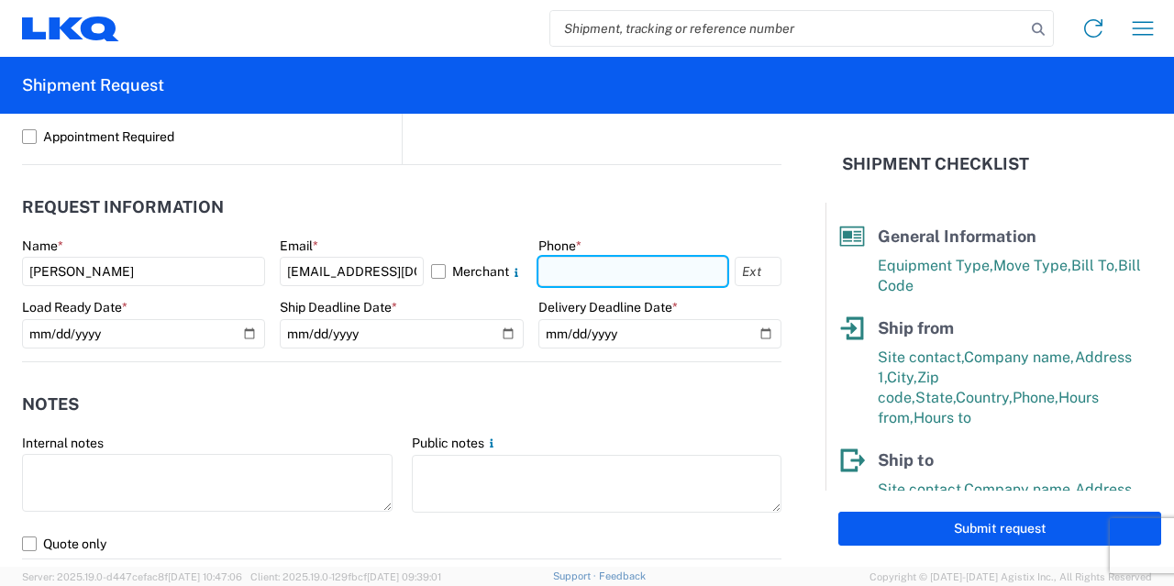
click at [612, 259] on input "text" at bounding box center [632, 271] width 189 height 29
type input "9544495664"
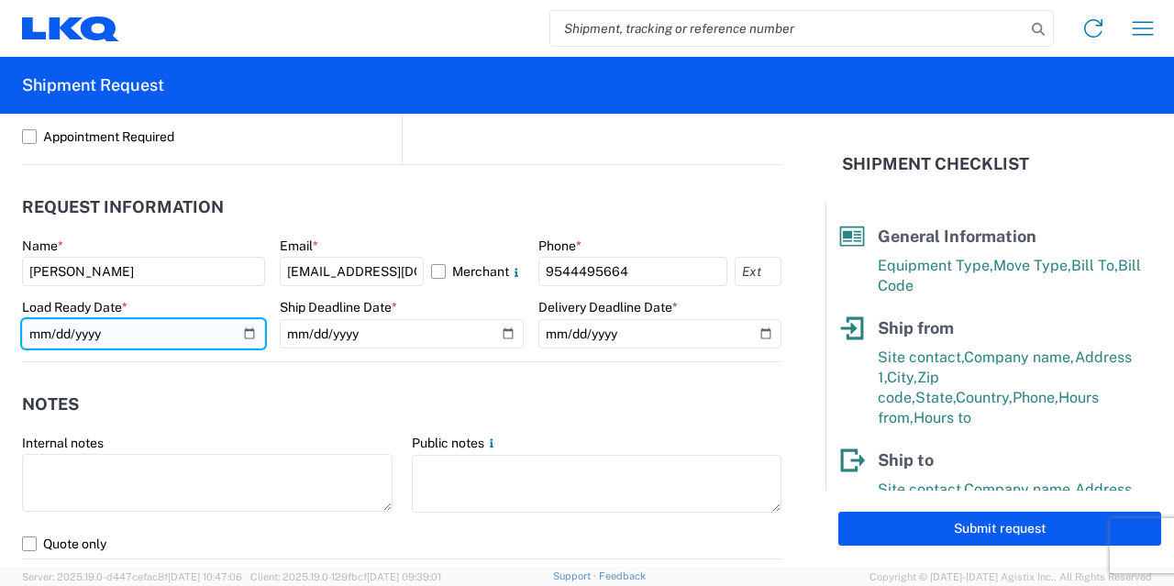
click at [246, 327] on input "date" at bounding box center [143, 333] width 243 height 29
type input "[DATE]"
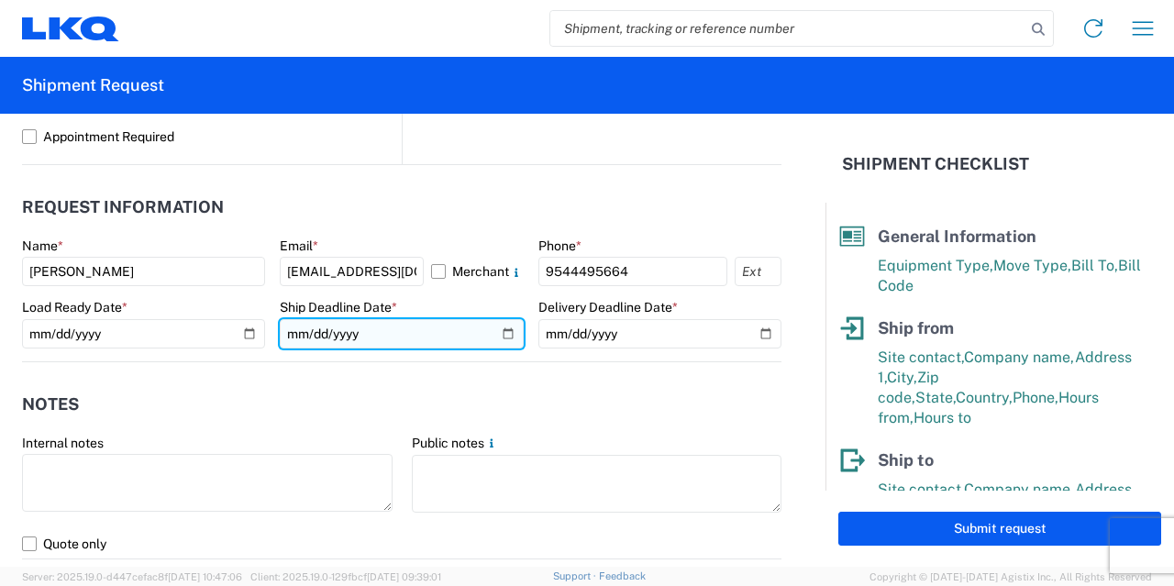
click at [501, 339] on input "date" at bounding box center [401, 333] width 243 height 29
type input "[DATE]"
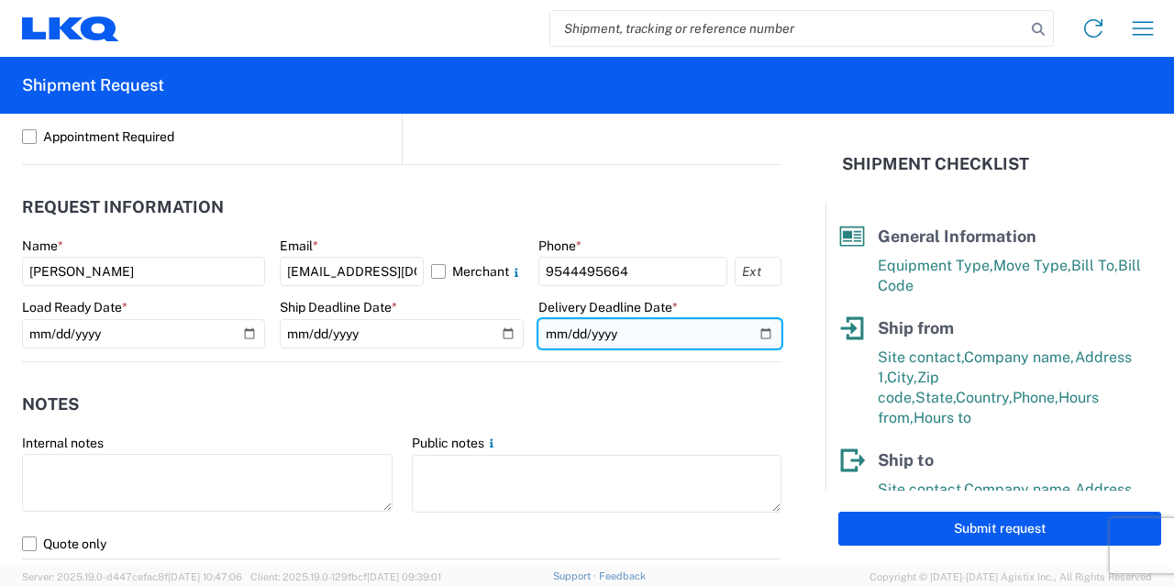
click at [757, 327] on input "date" at bounding box center [659, 333] width 243 height 29
type input "[DATE]"
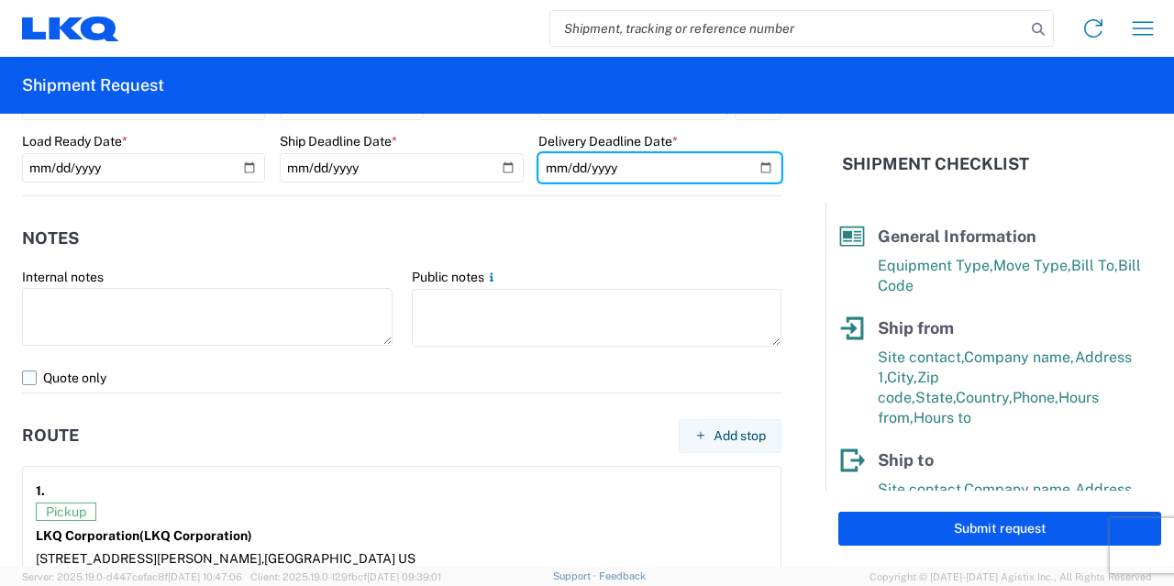
scroll to position [1192, 0]
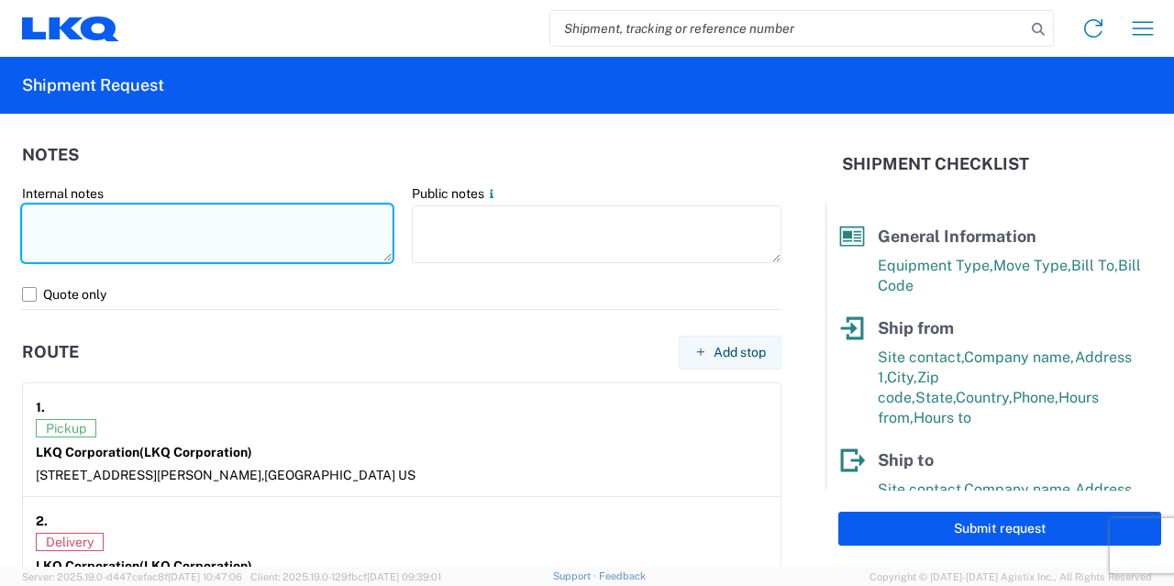
click at [203, 230] on textarea at bounding box center [207, 234] width 371 height 58
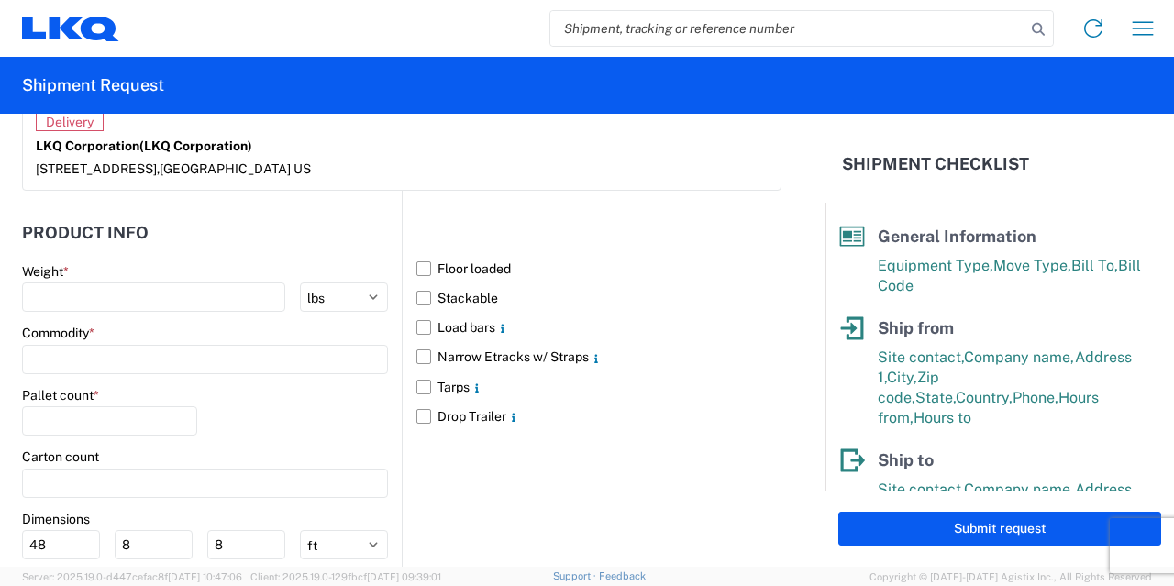
scroll to position [1651, 0]
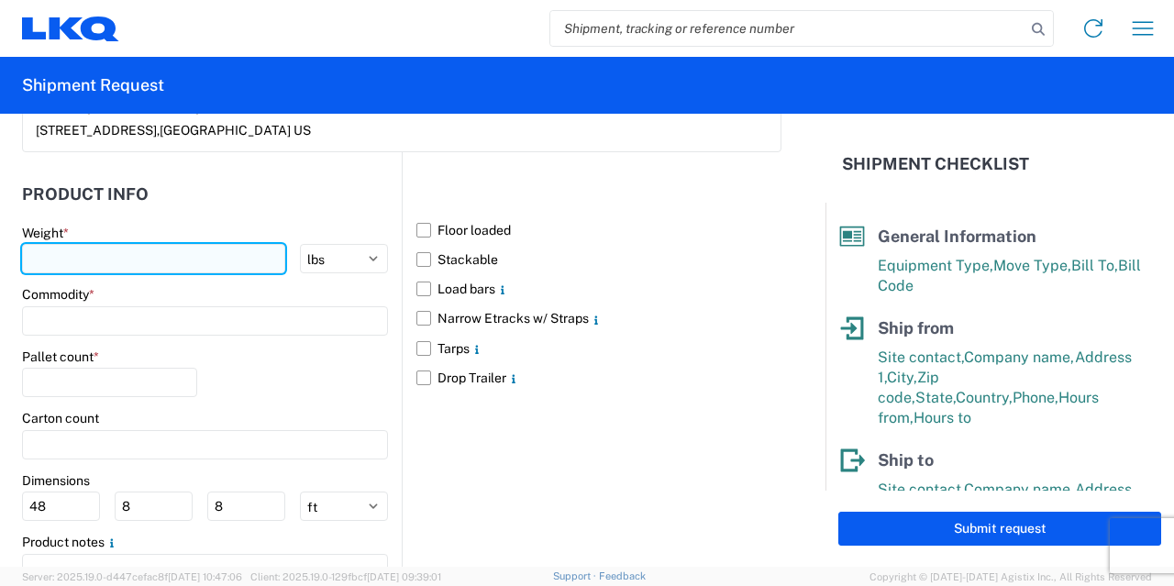
click at [249, 254] on input "number" at bounding box center [153, 258] width 263 height 29
type input "20000"
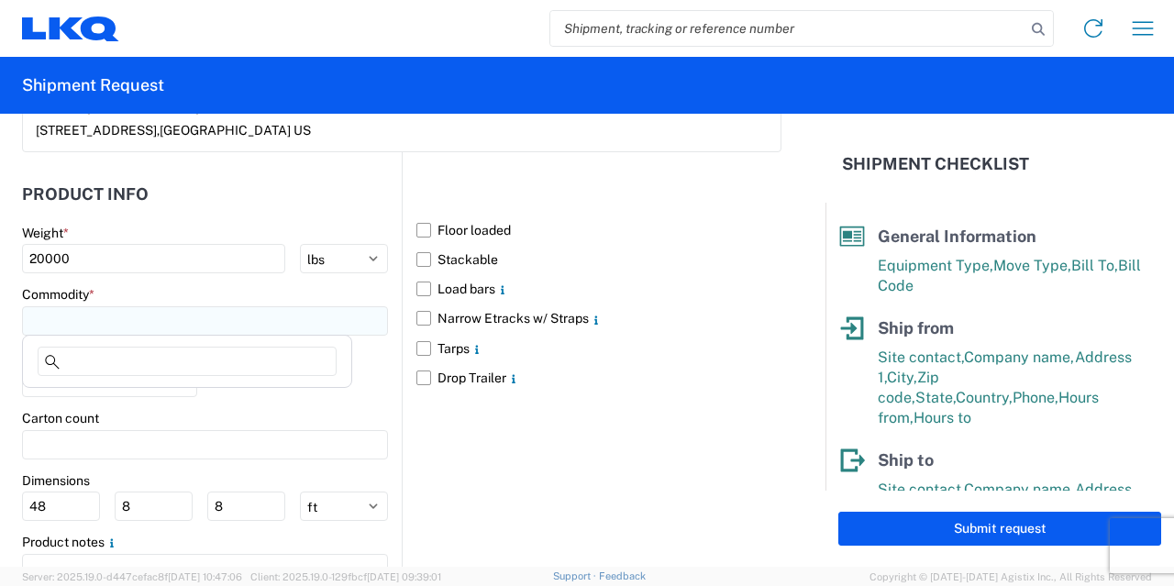
click at [235, 307] on input at bounding box center [205, 320] width 366 height 29
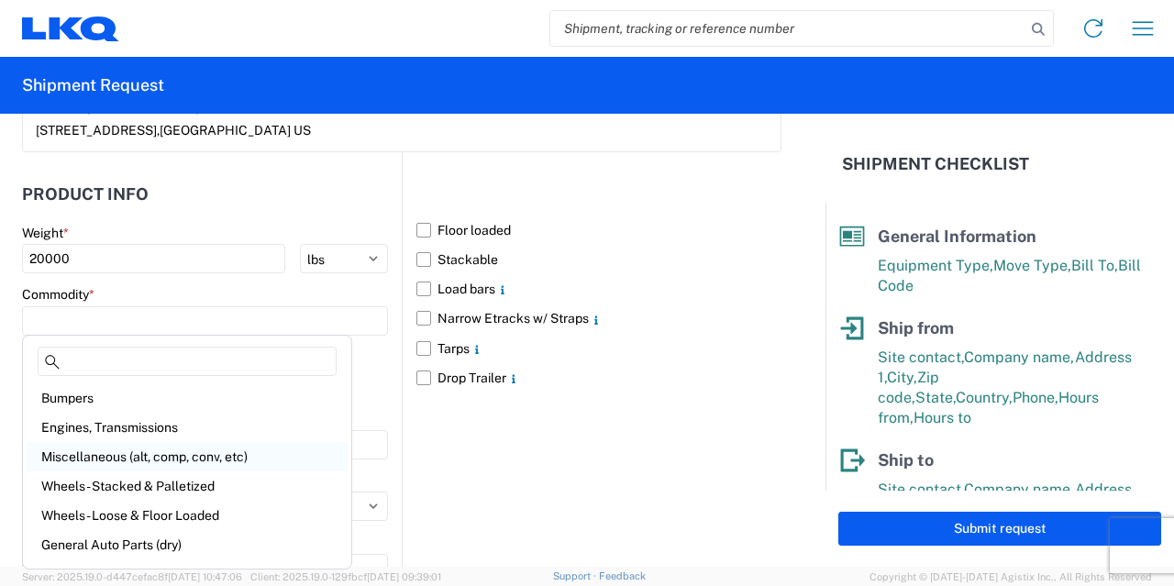
click at [159, 461] on div "Miscellaneous (alt, comp, conv, etc)" at bounding box center [187, 456] width 321 height 29
type input "Miscellaneous (alt, comp, conv, etc)"
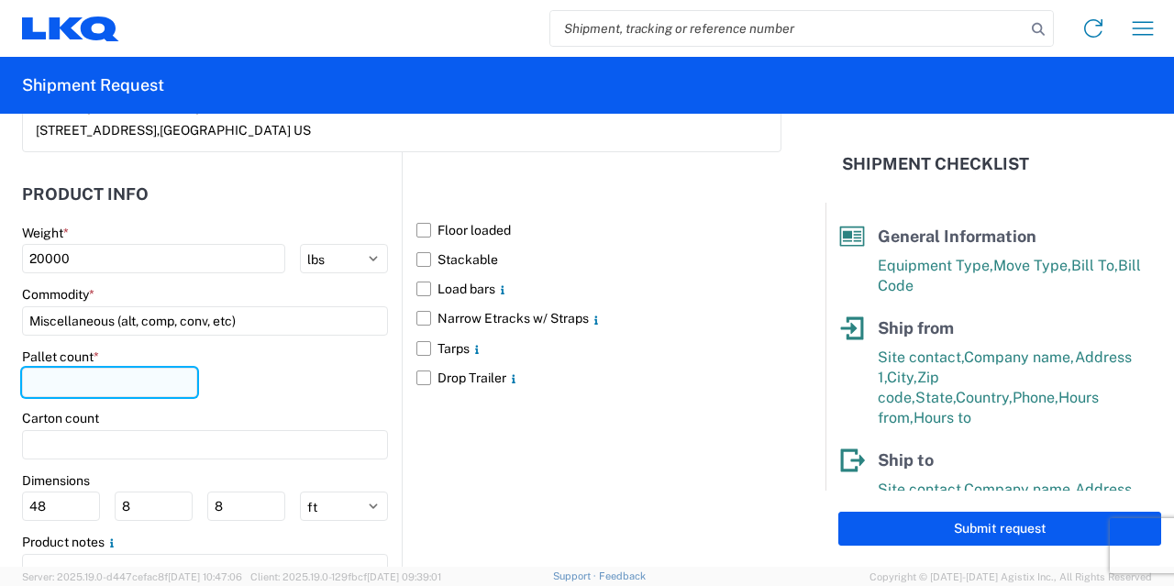
click at [113, 388] on input "number" at bounding box center [109, 382] width 175 height 29
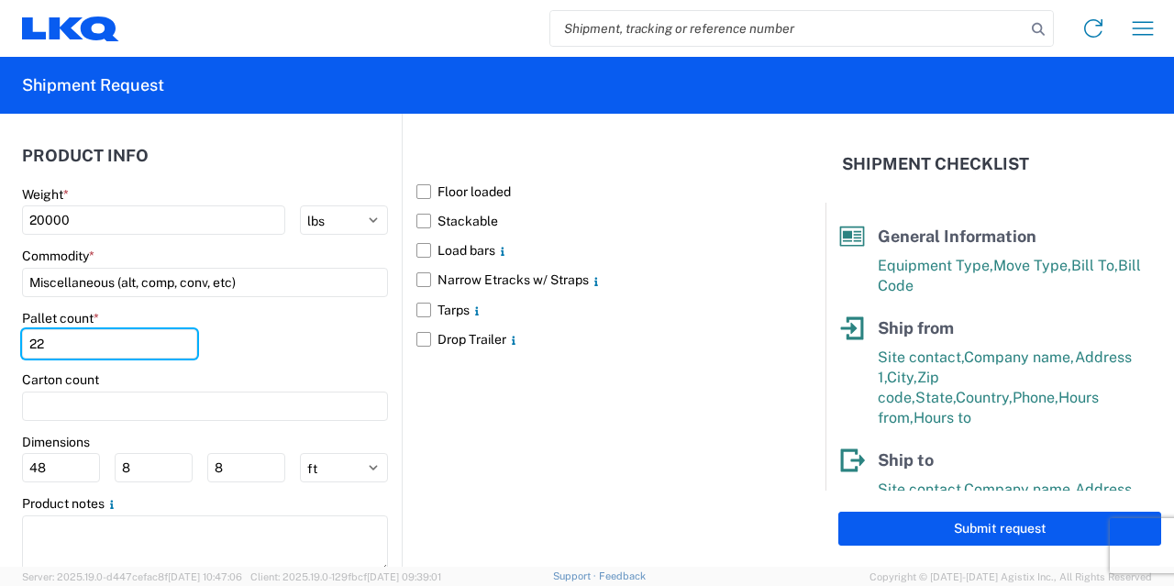
scroll to position [1649, 0]
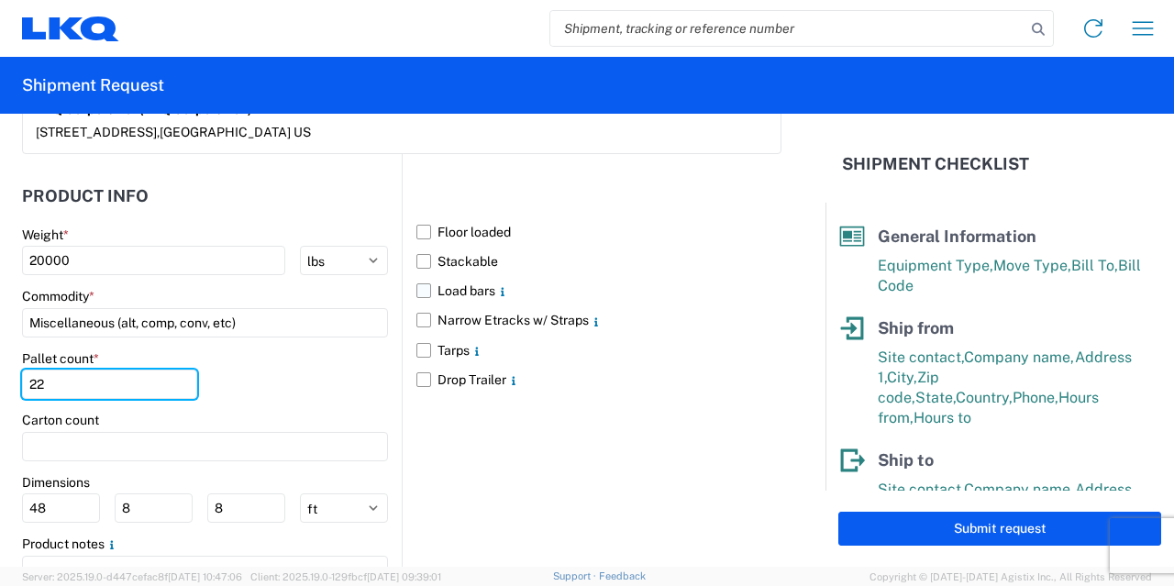
type input "22"
click at [466, 284] on label "Load bars" at bounding box center [598, 290] width 365 height 29
click at [0, 0] on input "Load bars" at bounding box center [0, 0] width 0 height 0
click at [447, 314] on label "Narrow Etracks w/ Straps" at bounding box center [598, 319] width 365 height 29
click at [0, 0] on input "Narrow Etracks w/ Straps" at bounding box center [0, 0] width 0 height 0
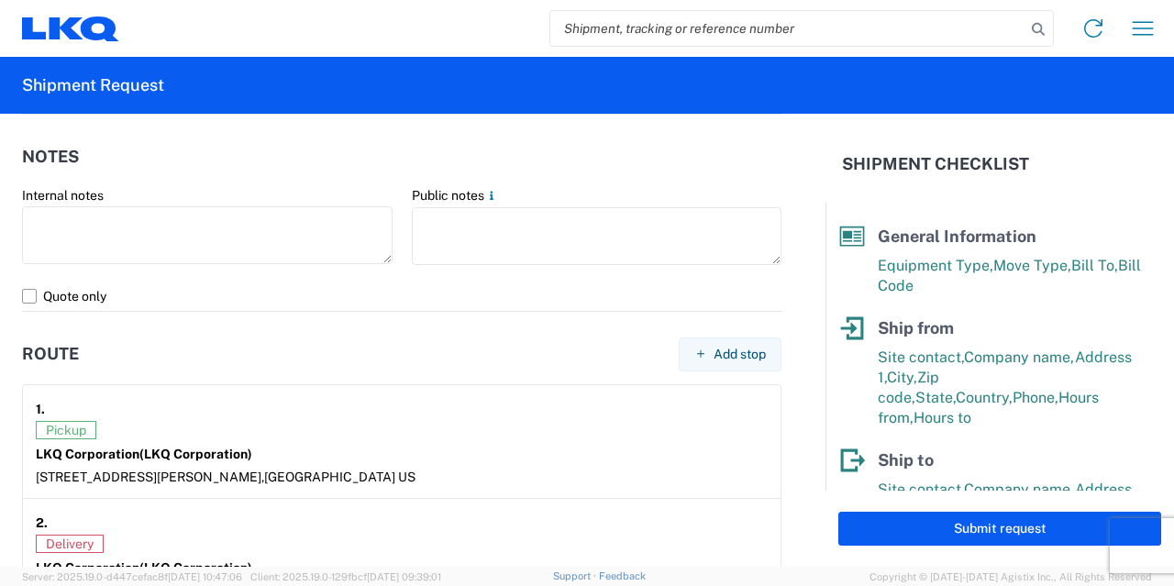
scroll to position [1282, 0]
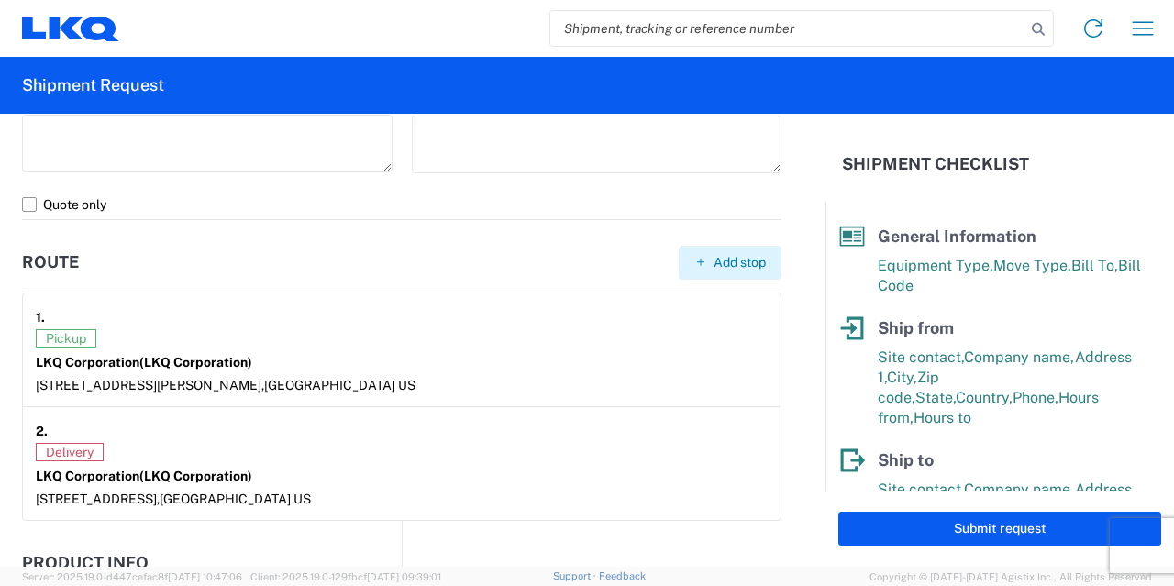
click at [697, 260] on button "Add stop" at bounding box center [730, 263] width 103 height 34
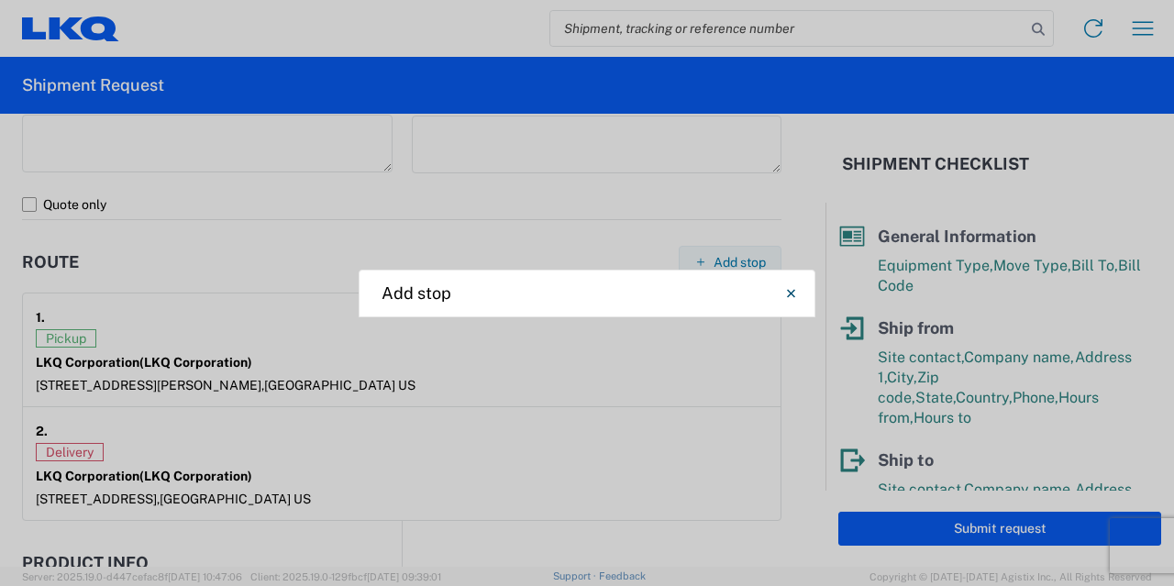
select select "US"
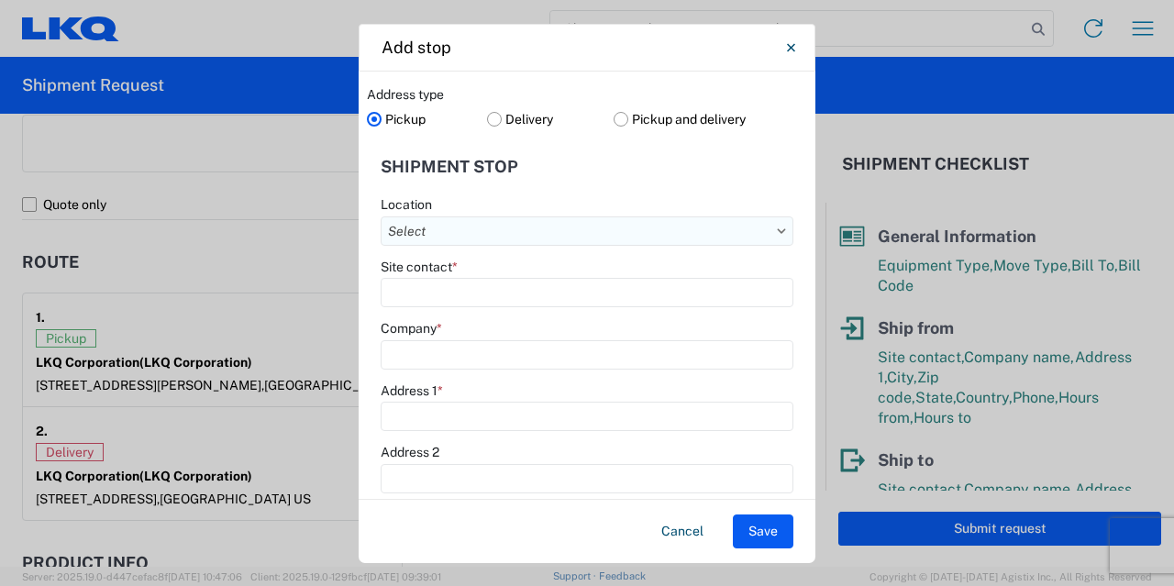
click at [485, 232] on input "text" at bounding box center [587, 230] width 413 height 29
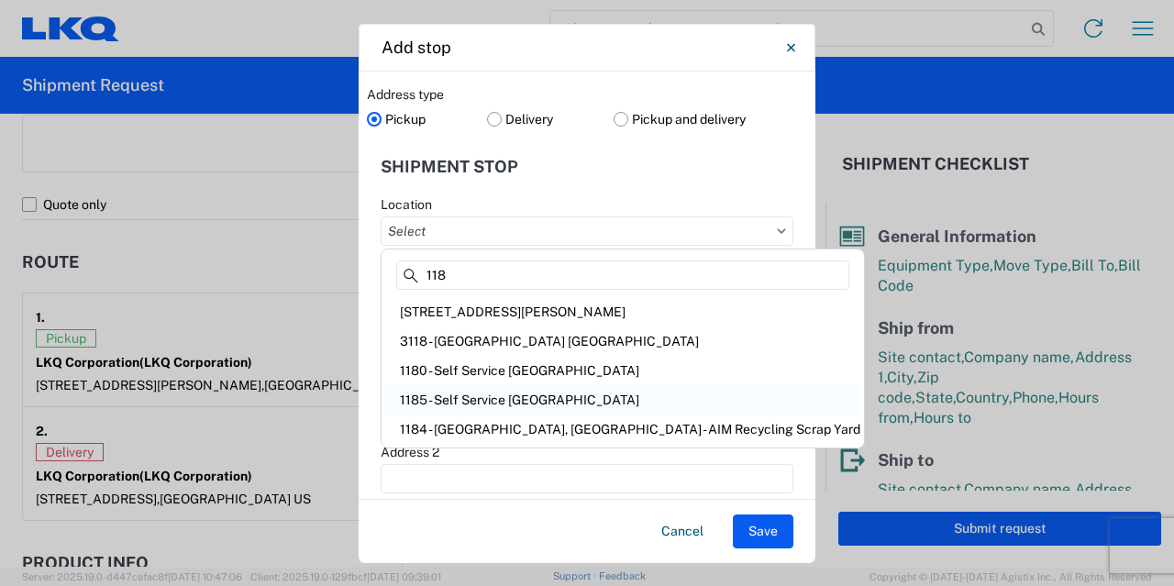
type input "118"
click at [496, 397] on div "1185 - Self Service [GEOGRAPHIC_DATA]" at bounding box center [622, 399] width 475 height 29
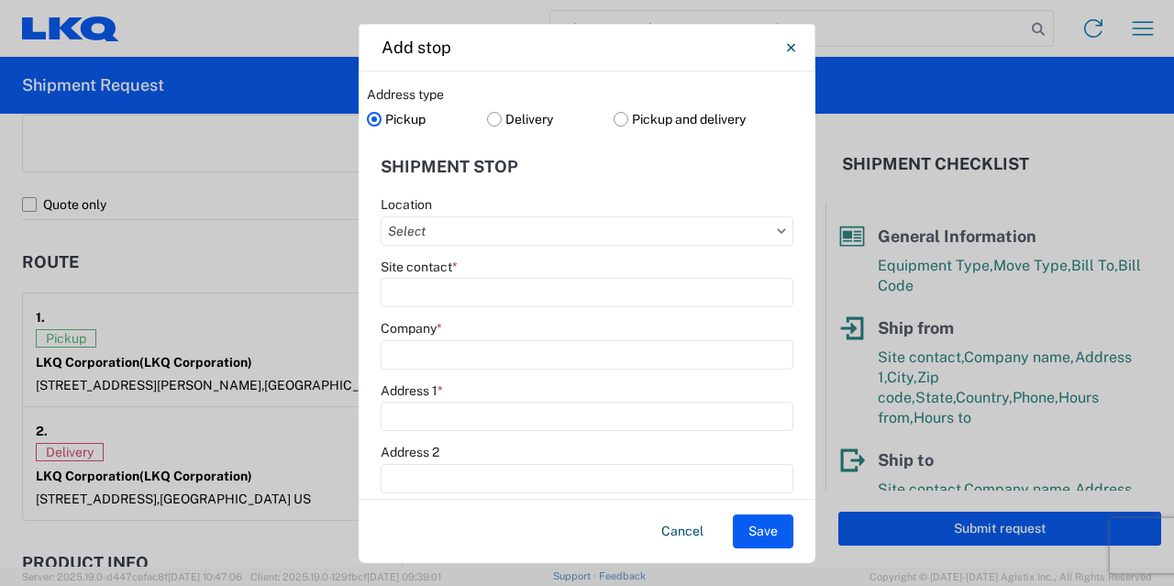
type input "1185 - Self Service [GEOGRAPHIC_DATA]"
type input "LKQ Corporation"
type input "[STREET_ADDRESS]"
type input "Bradenton"
type input "34203"
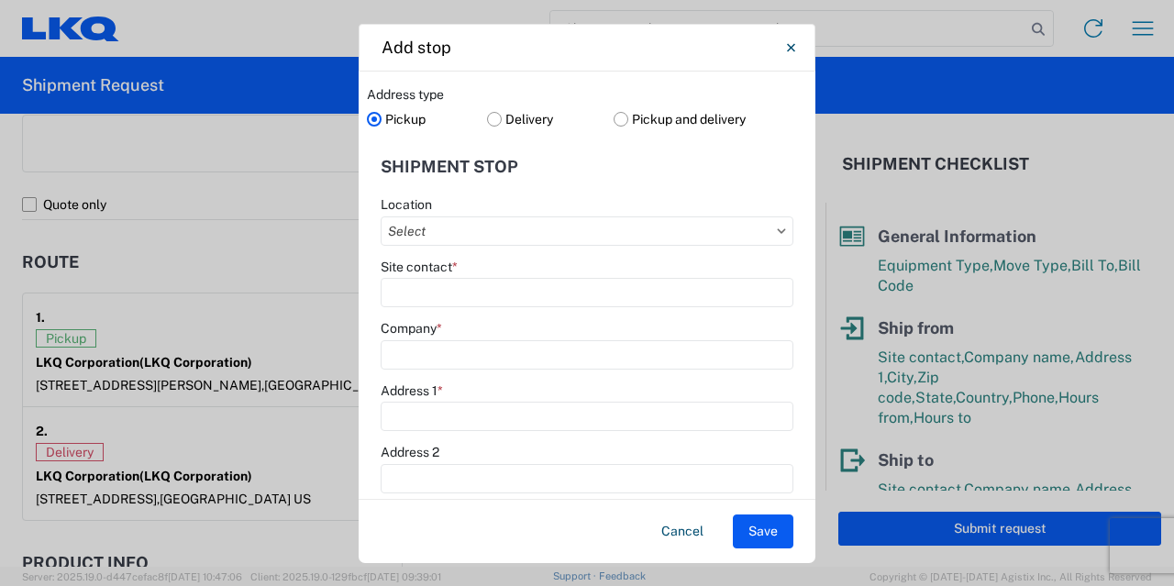
select select "FL"
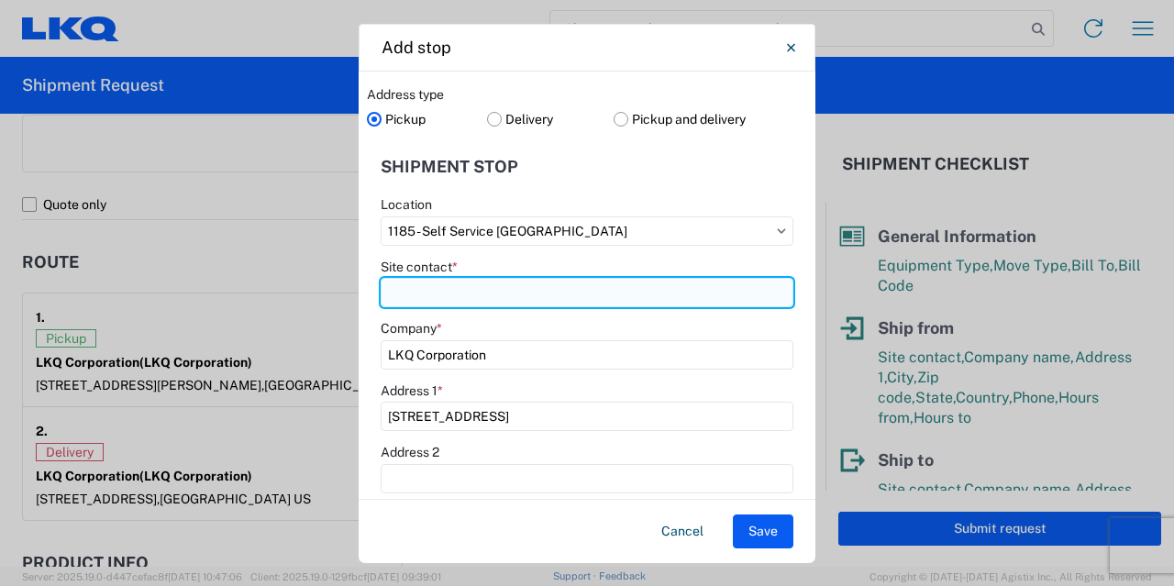
click at [542, 294] on input "Site contact *" at bounding box center [587, 292] width 413 height 29
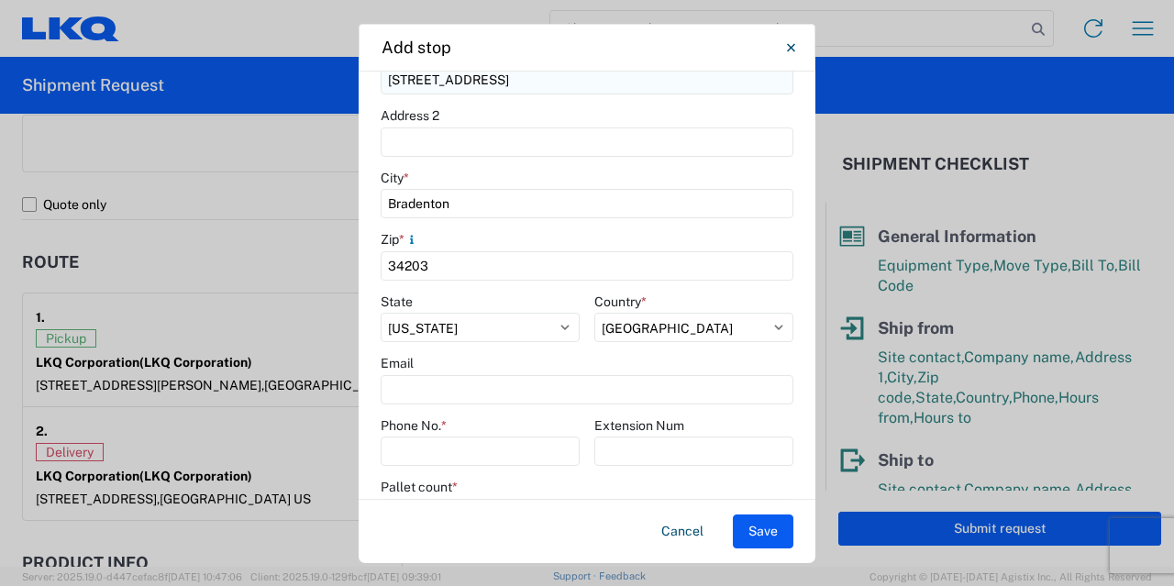
scroll to position [361, 0]
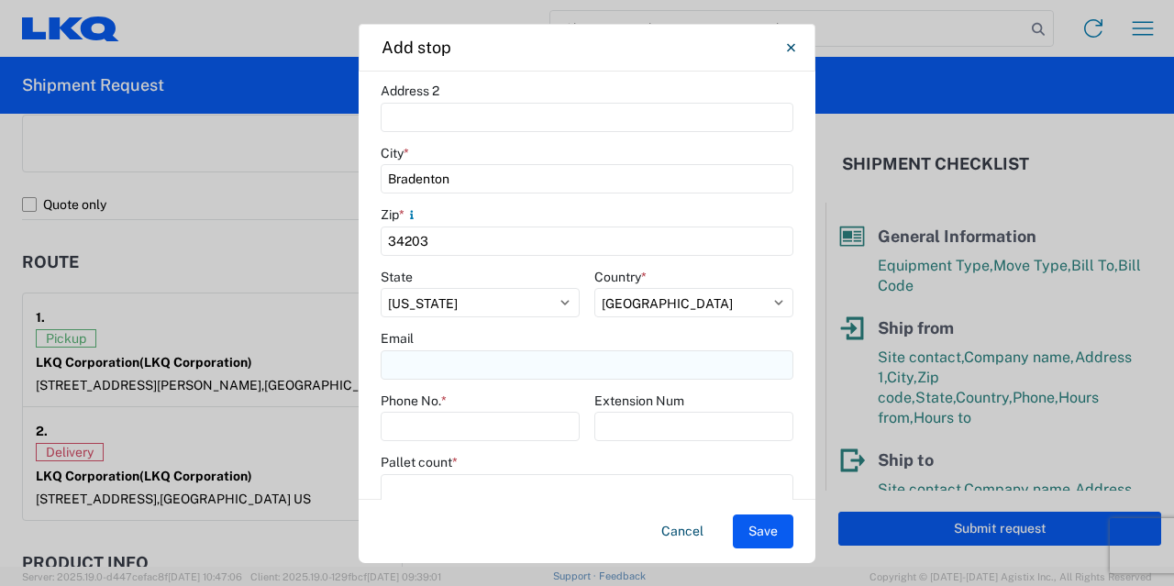
type input "[PERSON_NAME]"
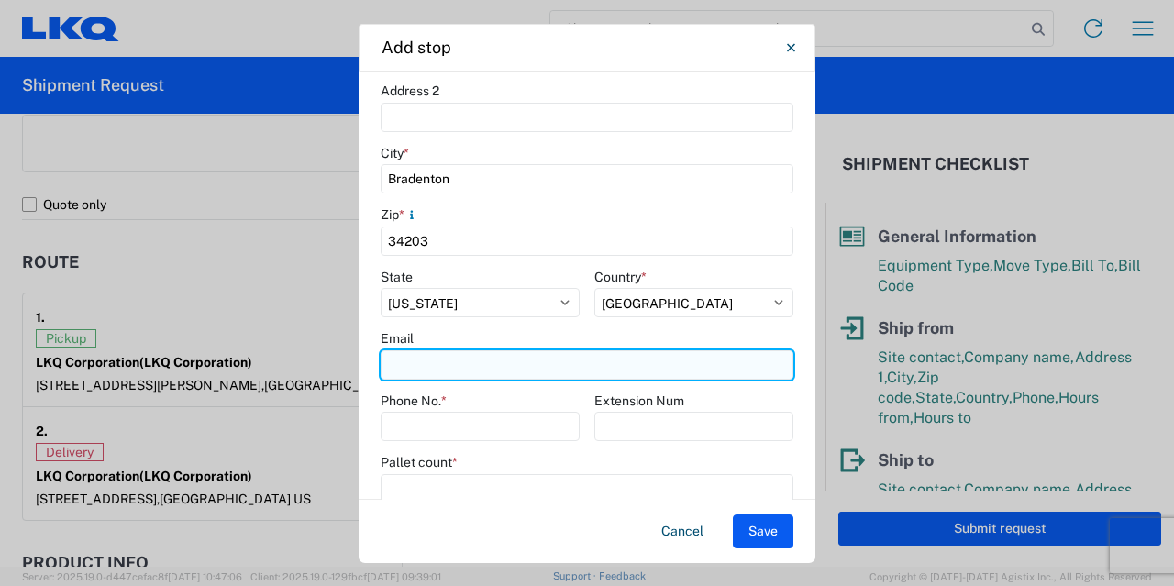
click at [516, 372] on input "Email" at bounding box center [587, 364] width 413 height 29
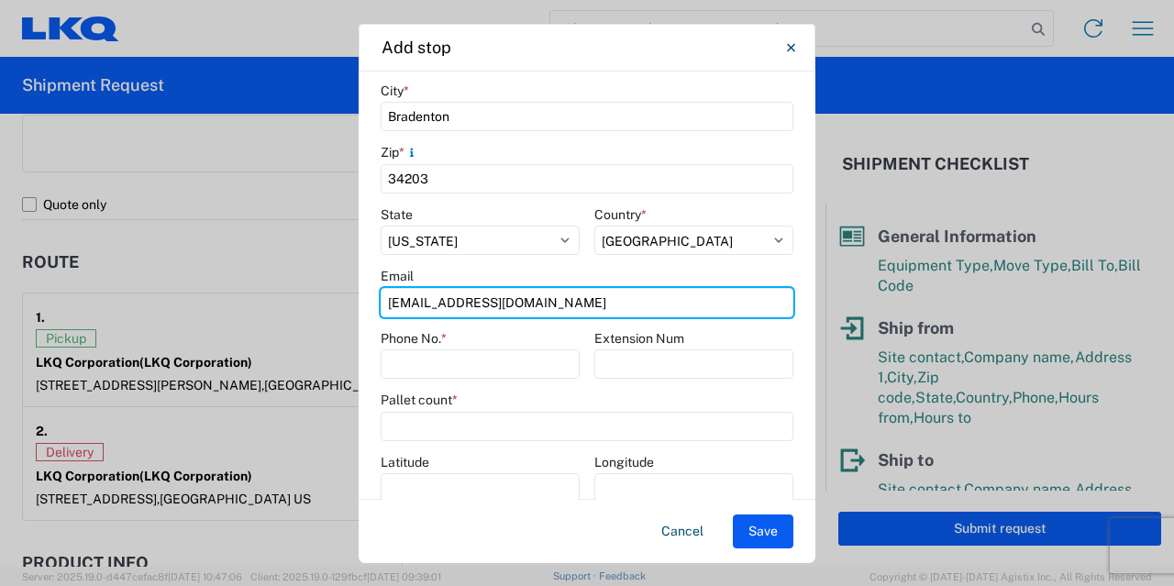
scroll to position [453, 0]
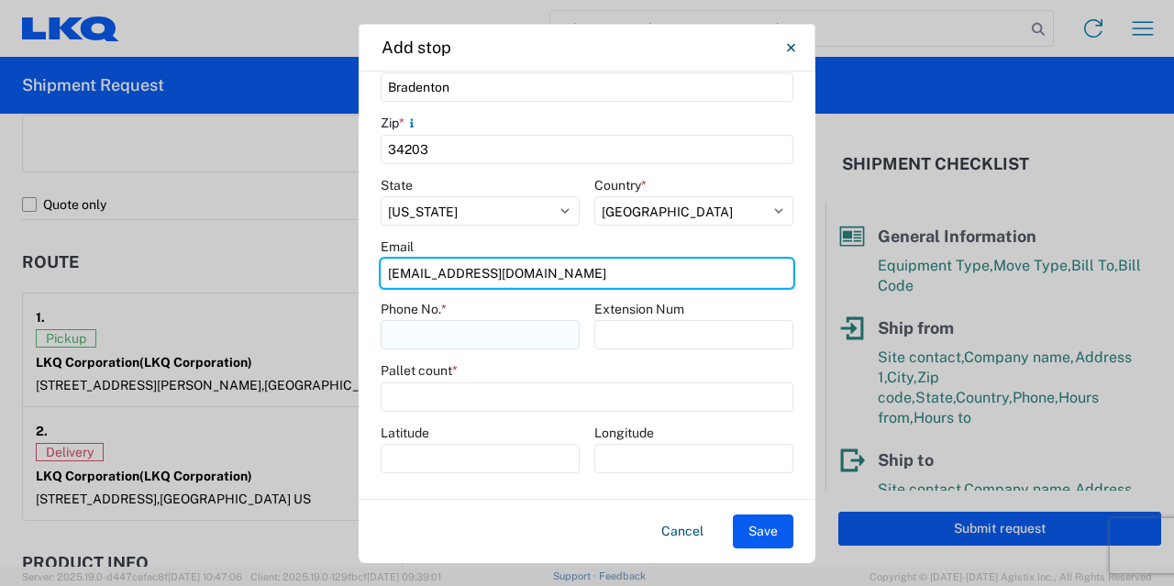
type input "[EMAIL_ADDRESS][DOMAIN_NAME]"
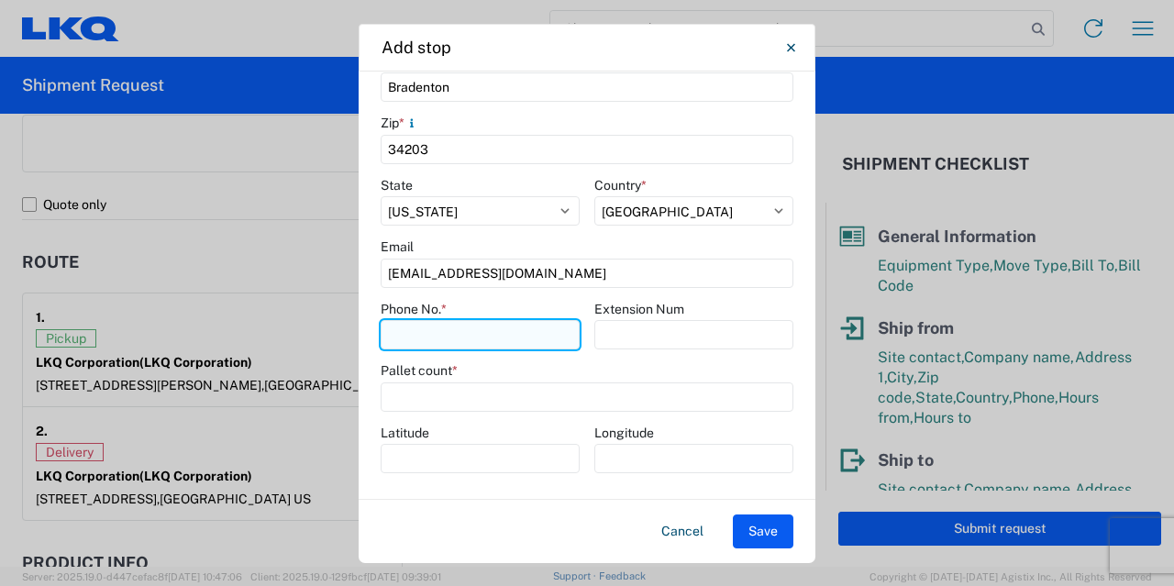
click at [543, 348] on input "Phone No. *" at bounding box center [480, 334] width 199 height 29
type input "9417247024"
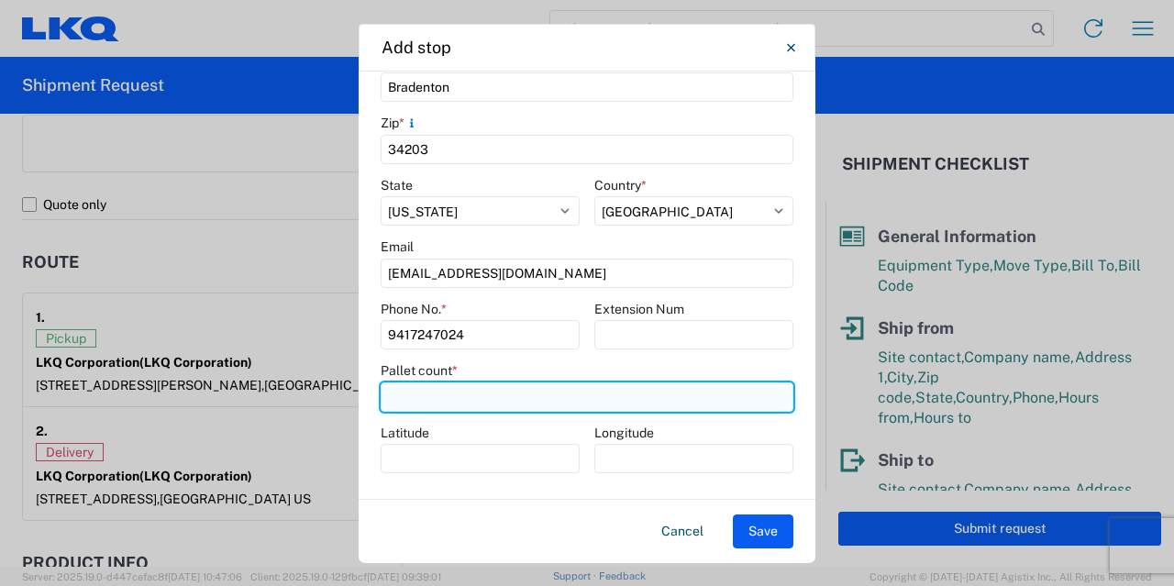
click at [527, 397] on input "number" at bounding box center [587, 397] width 413 height 29
type input "11"
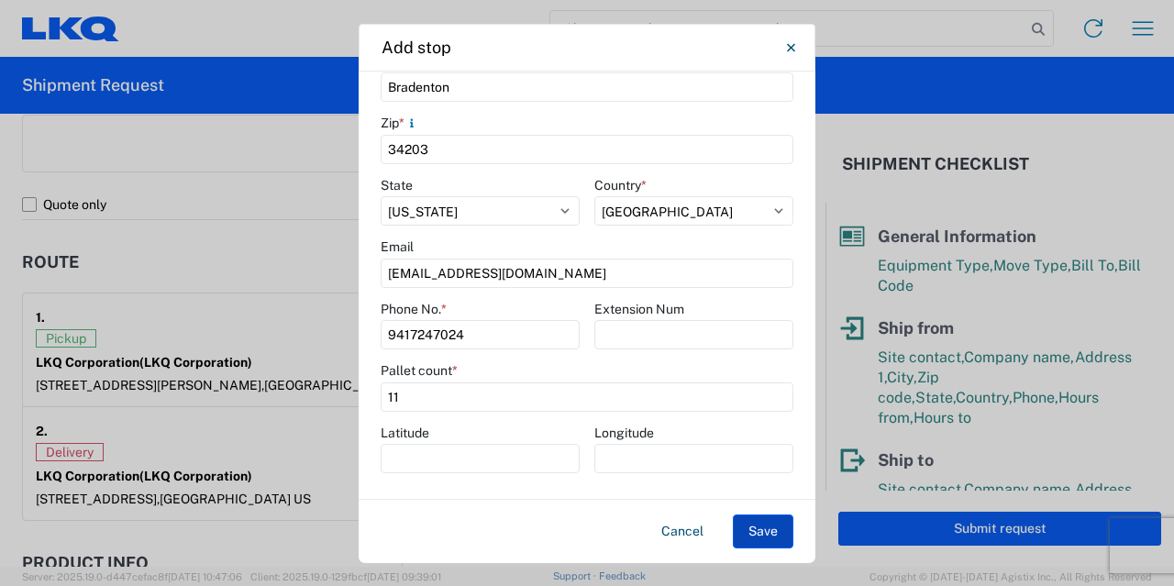
click at [753, 540] on button "Save" at bounding box center [763, 532] width 61 height 34
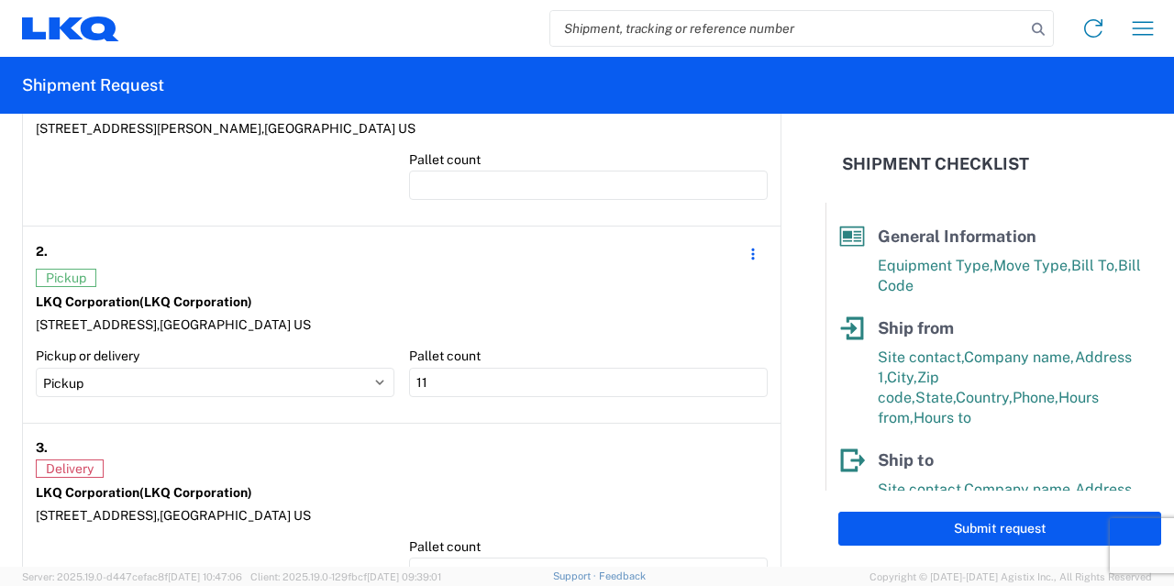
scroll to position [1461, 0]
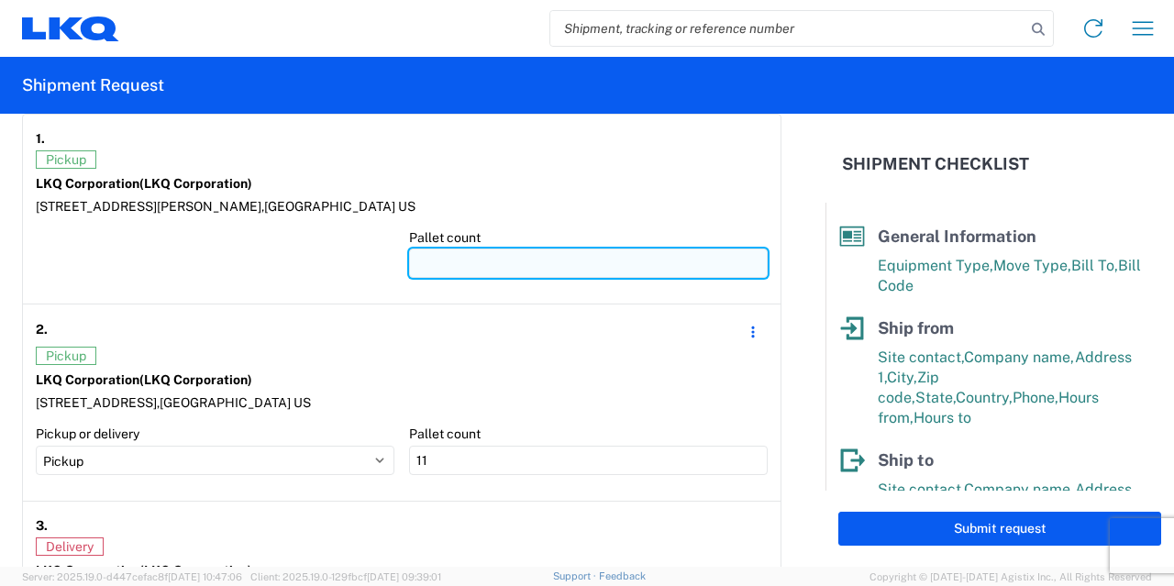
click at [517, 261] on input "number" at bounding box center [588, 263] width 359 height 29
type input "12"
type input "1"
type input "22"
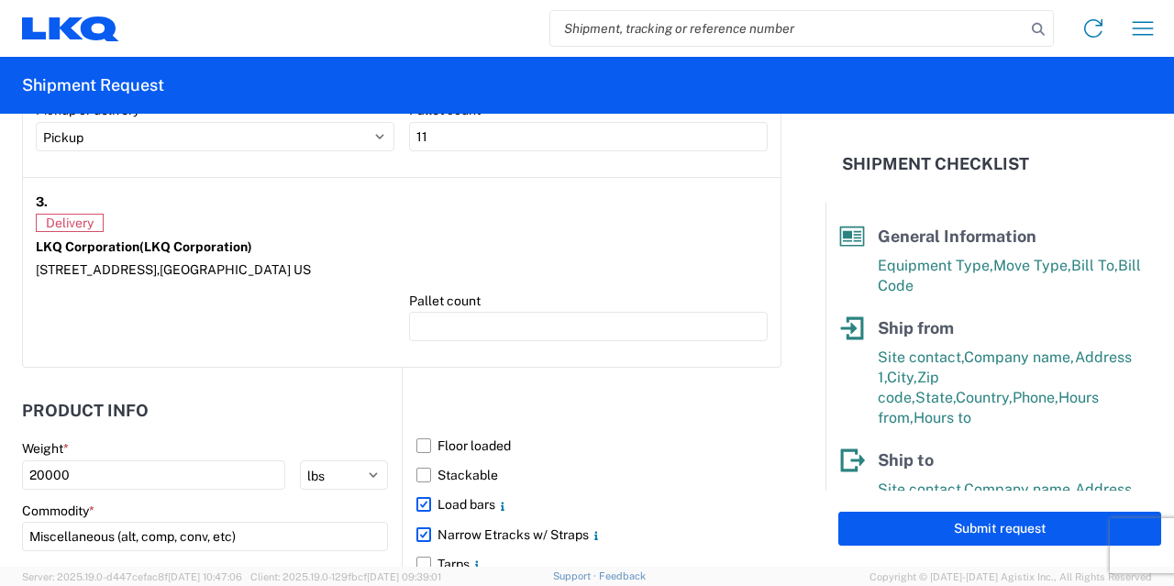
scroll to position [1792, 0]
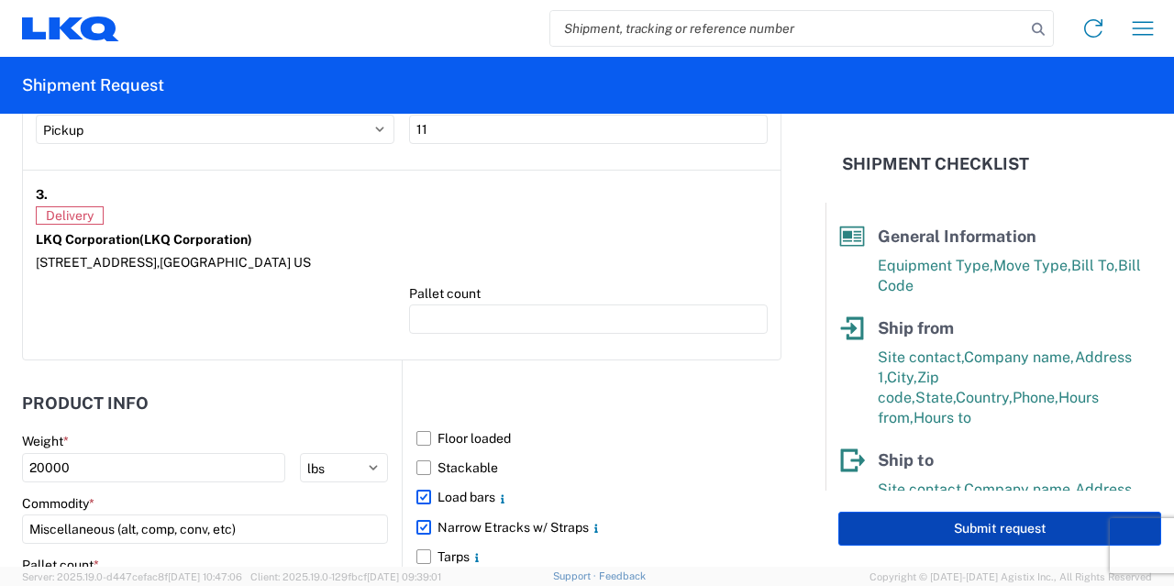
type input "11"
click at [959, 535] on button "Submit request" at bounding box center [999, 529] width 323 height 34
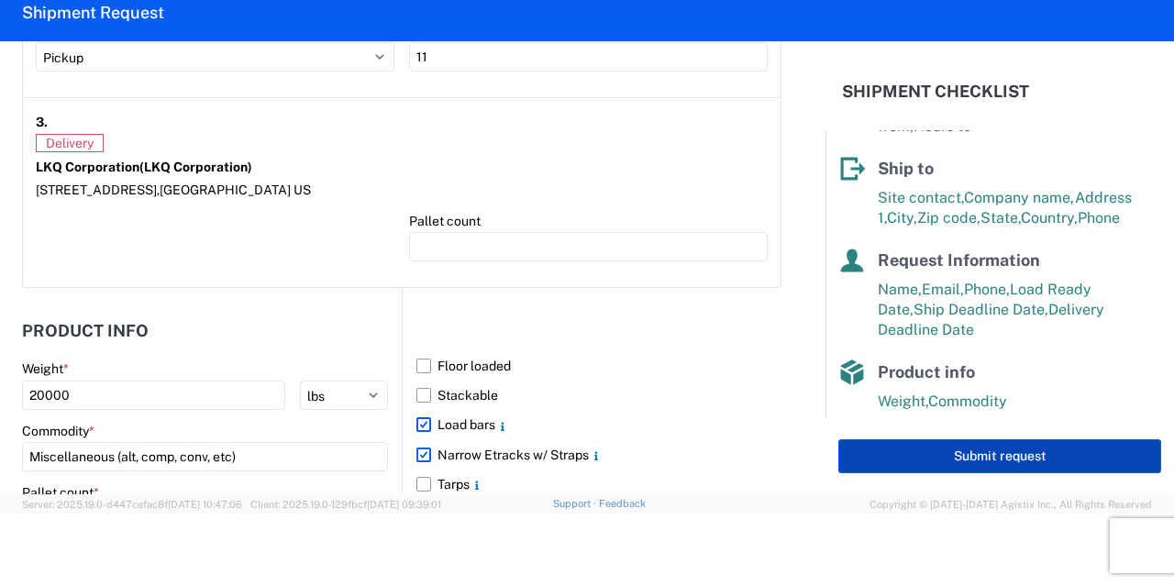
select select "US"
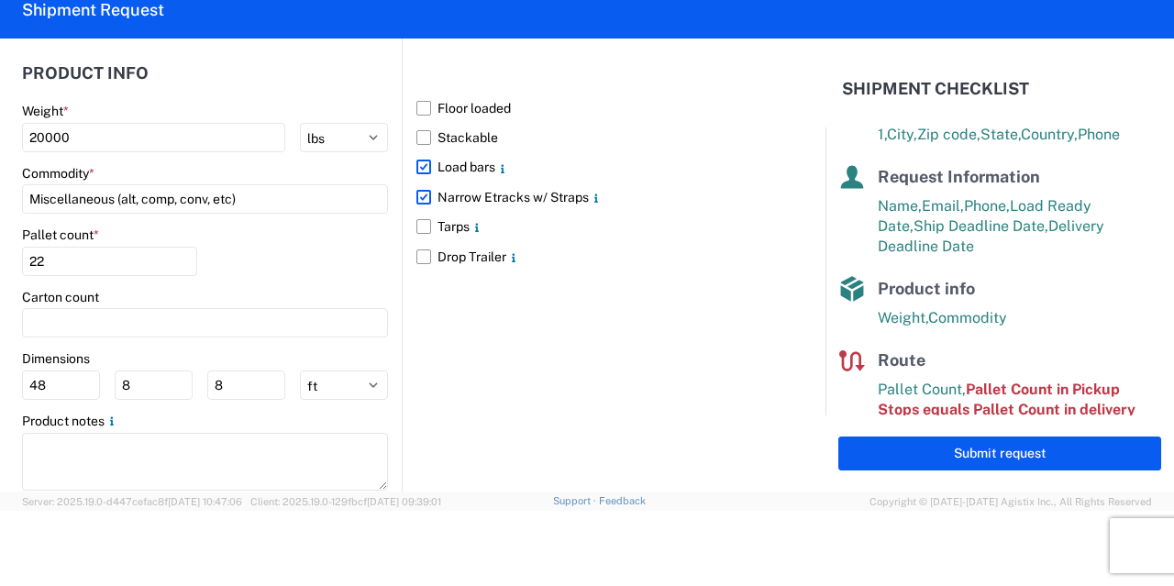
scroll to position [2090, 0]
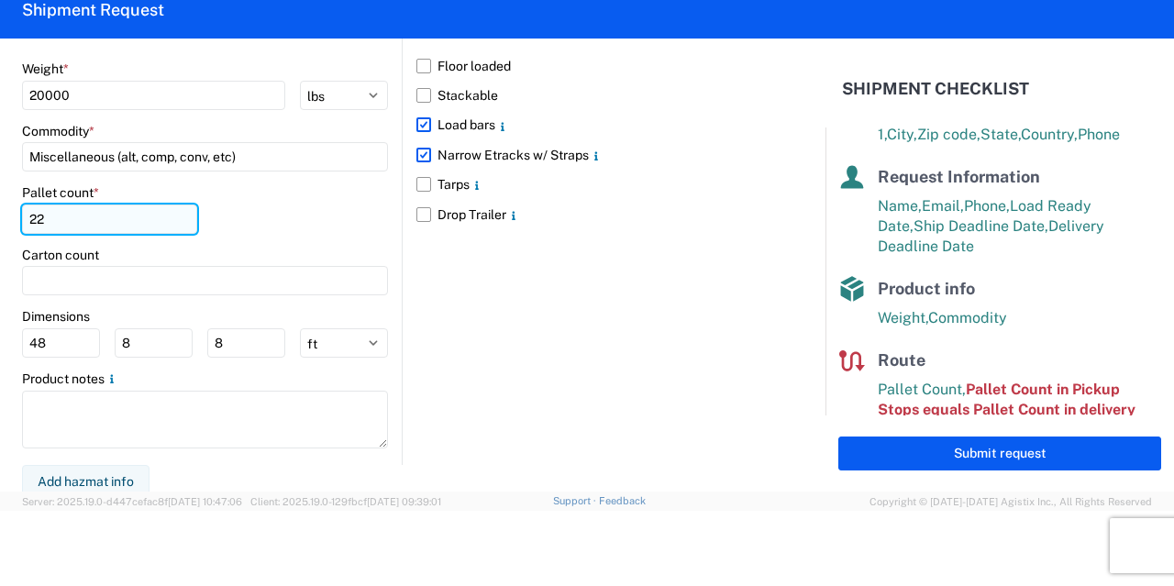
click at [90, 225] on input "22" at bounding box center [109, 219] width 175 height 29
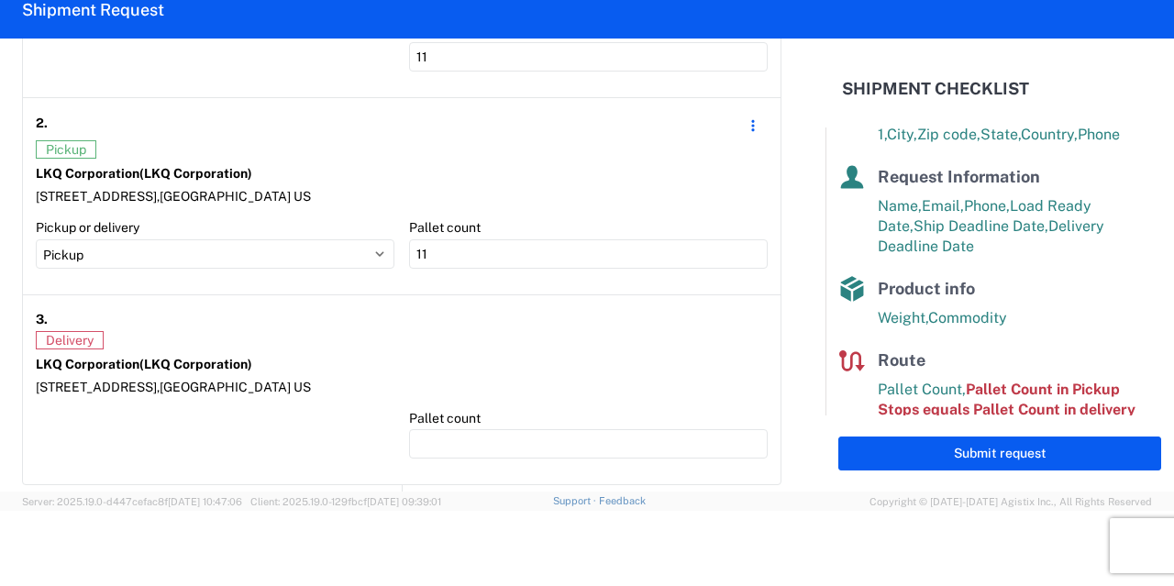
scroll to position [1622, 0]
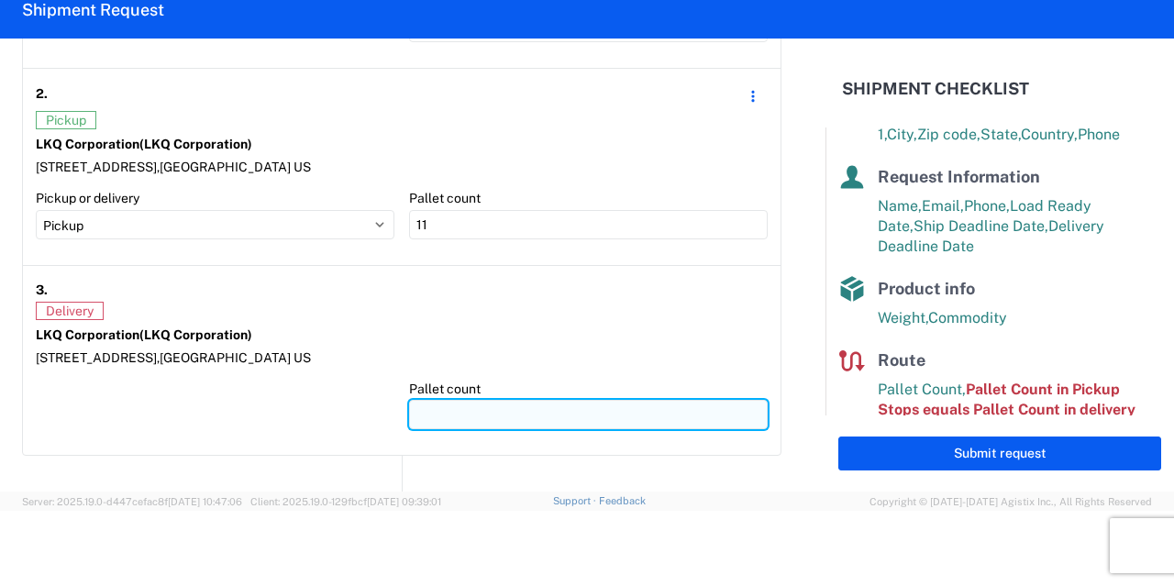
click at [533, 412] on input "number" at bounding box center [588, 414] width 359 height 29
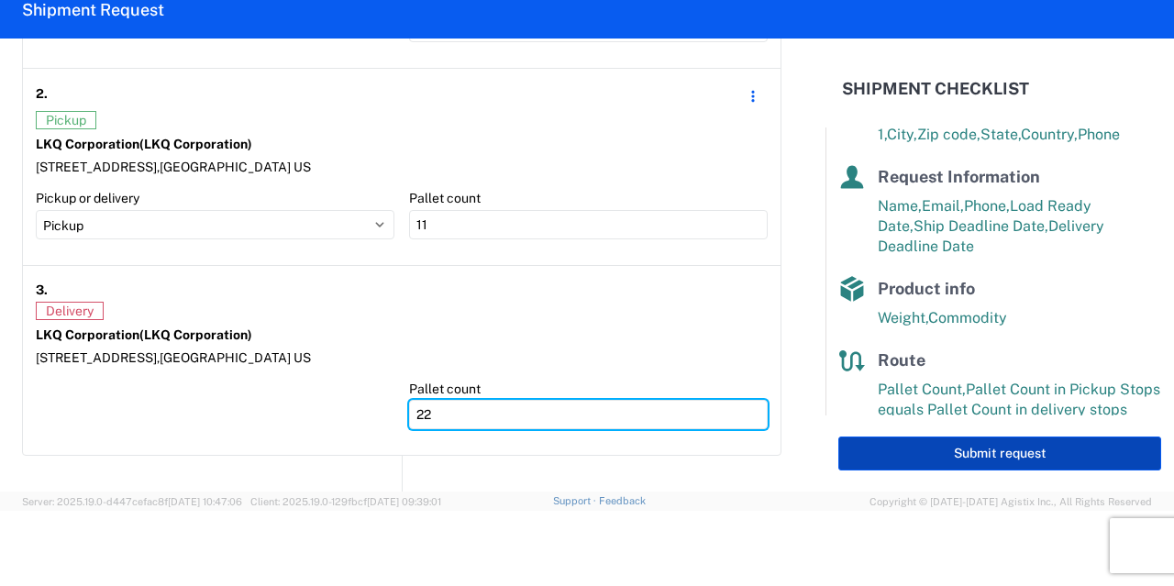
type input "22"
click at [939, 440] on button "Submit request" at bounding box center [999, 454] width 323 height 34
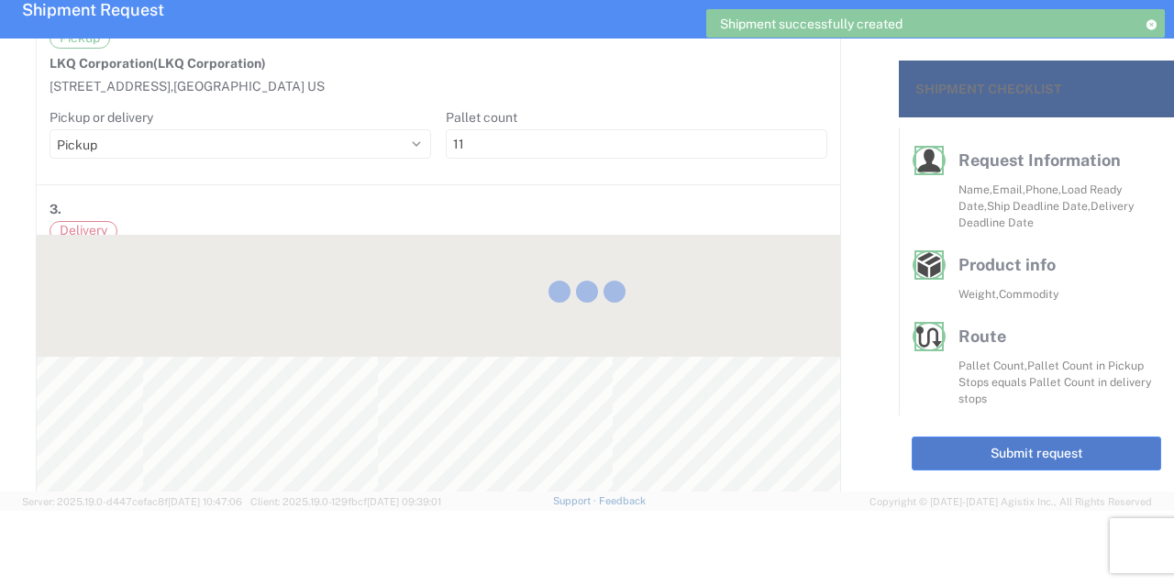
scroll to position [305, 0]
